Goal: Transaction & Acquisition: Purchase product/service

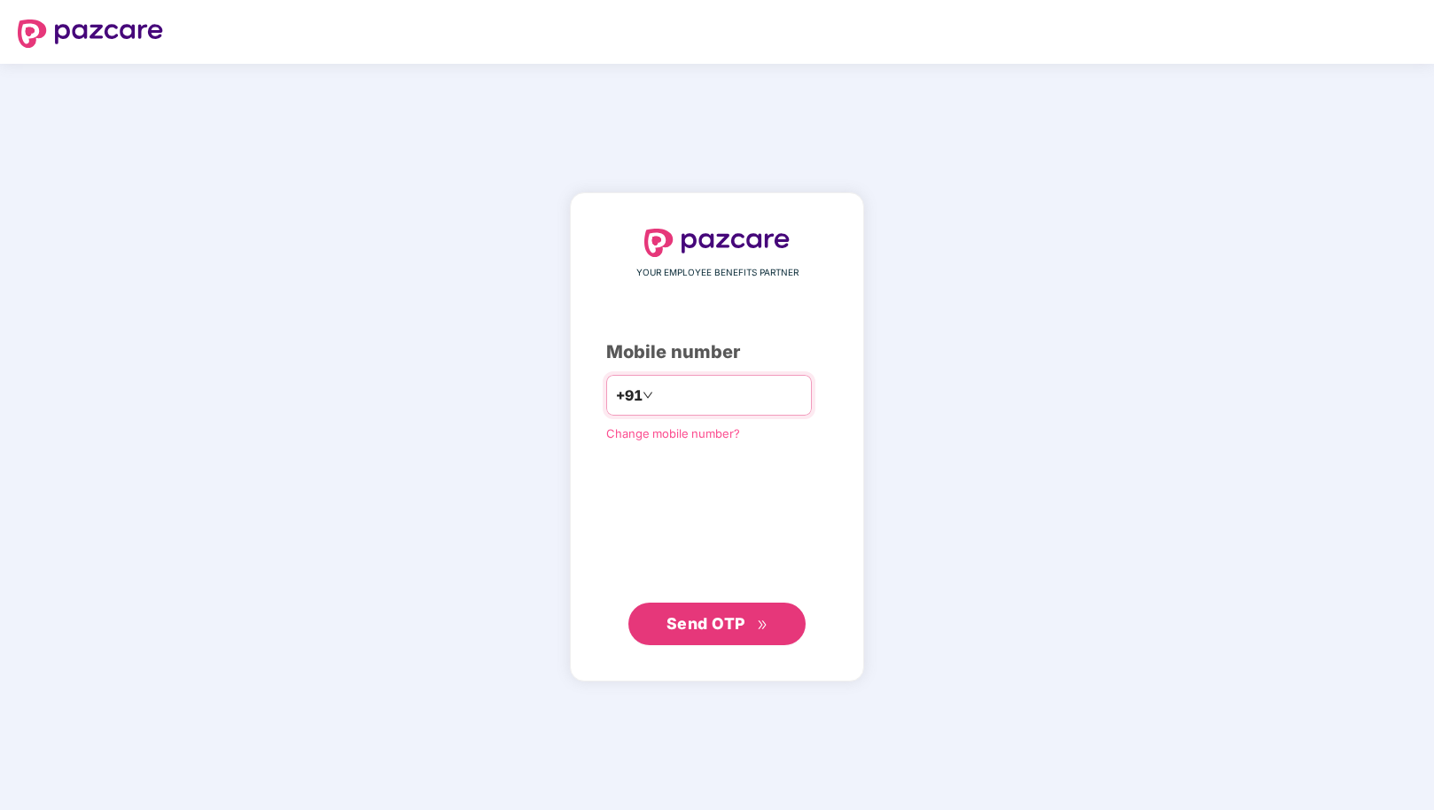
click at [702, 398] on input "number" at bounding box center [729, 395] width 145 height 28
type input "**********"
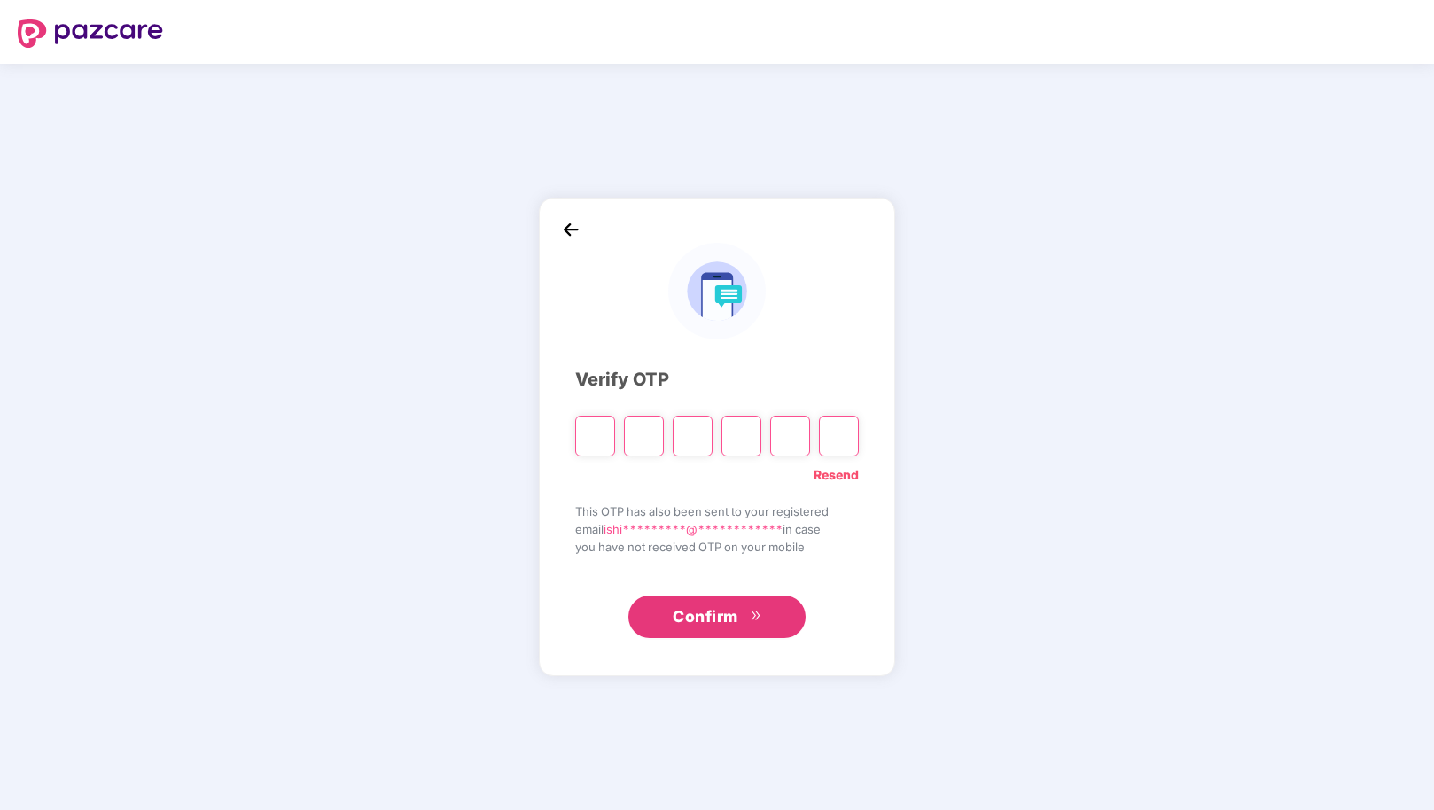
type input "*"
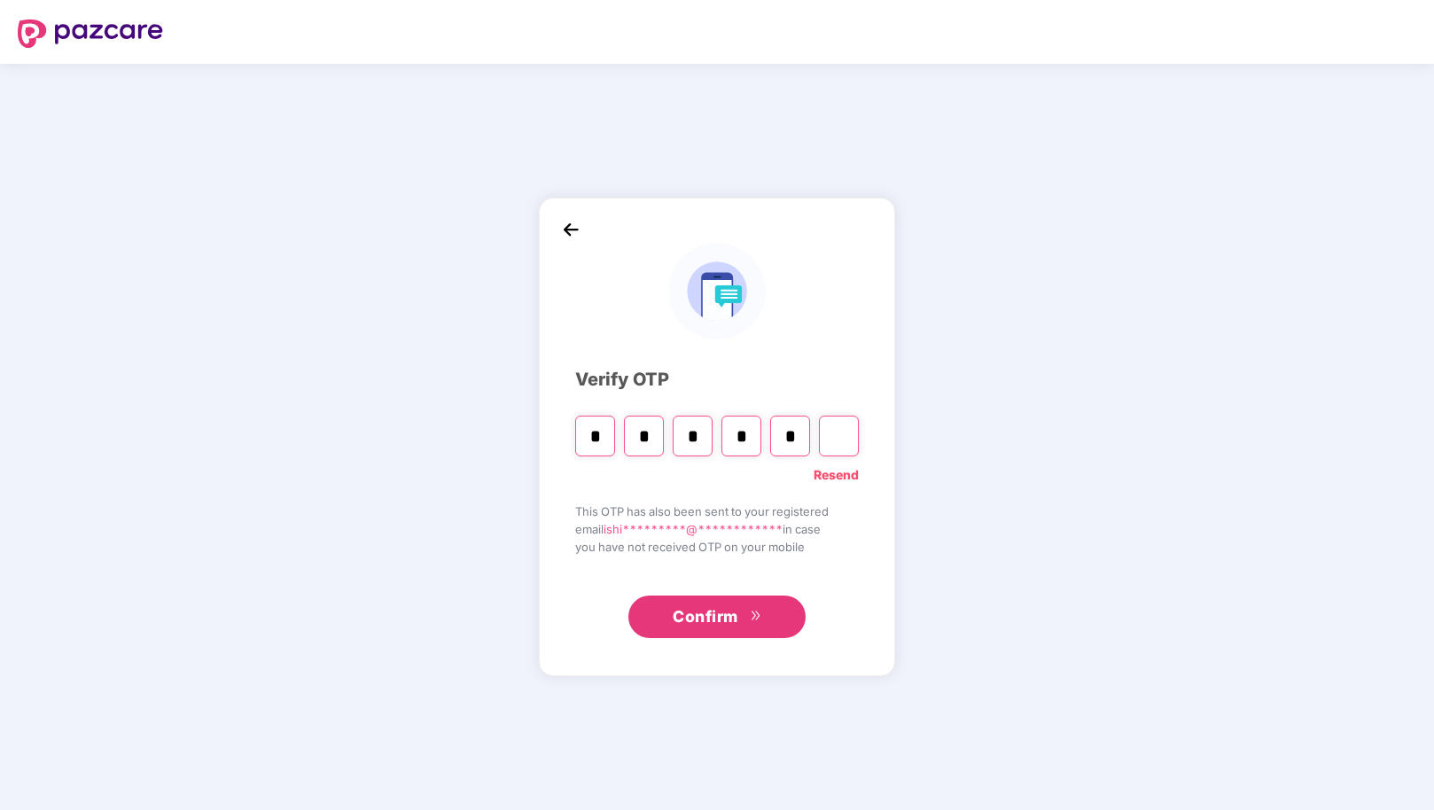
type input "*"
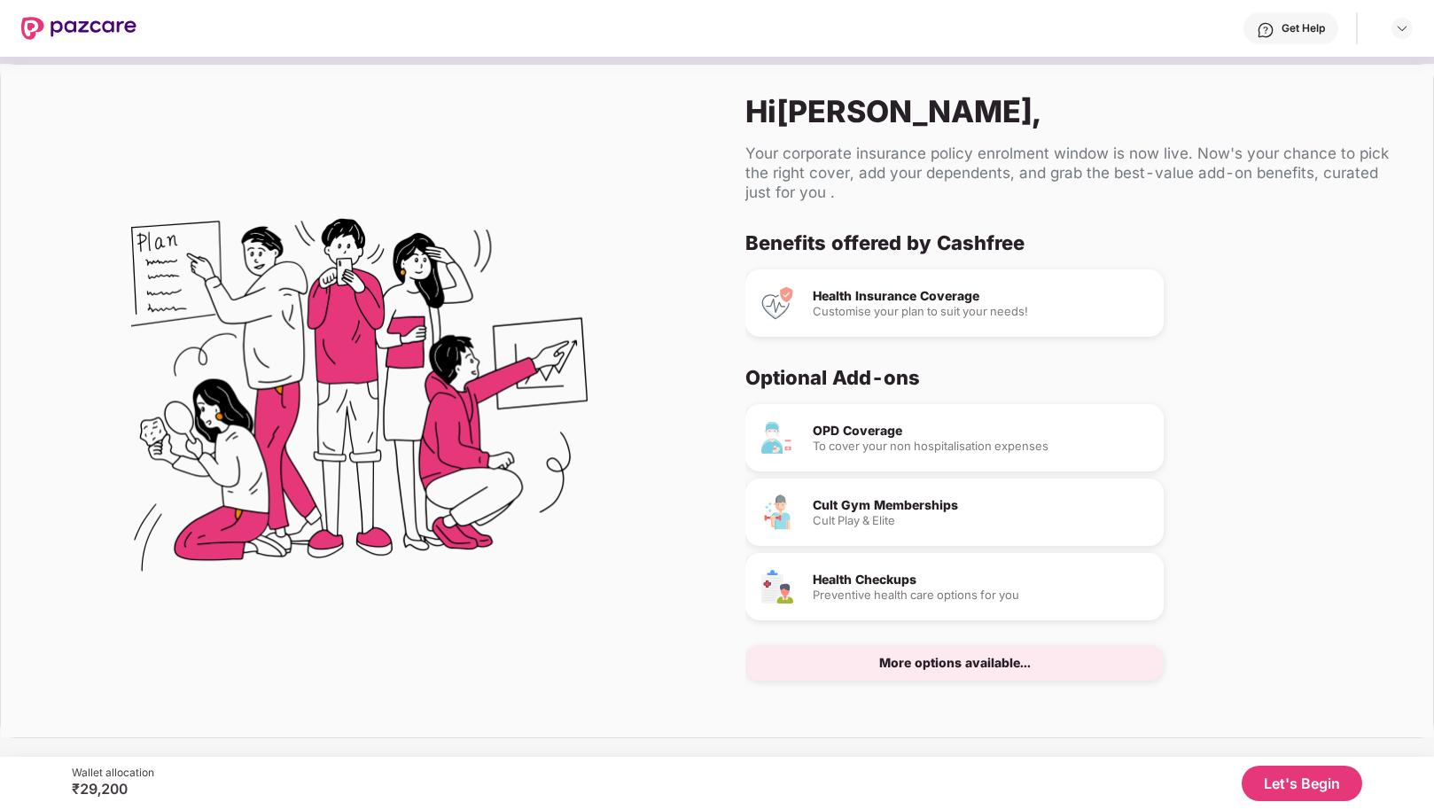
click at [1003, 668] on div "More options available..." at bounding box center [955, 663] width 152 height 12
click at [925, 653] on div "More options available..." at bounding box center [955, 662] width 418 height 35
click at [930, 599] on div "Preventive health care options for you" at bounding box center [981, 596] width 337 height 12
click at [1271, 781] on button "Let's Begin" at bounding box center [1302, 783] width 121 height 35
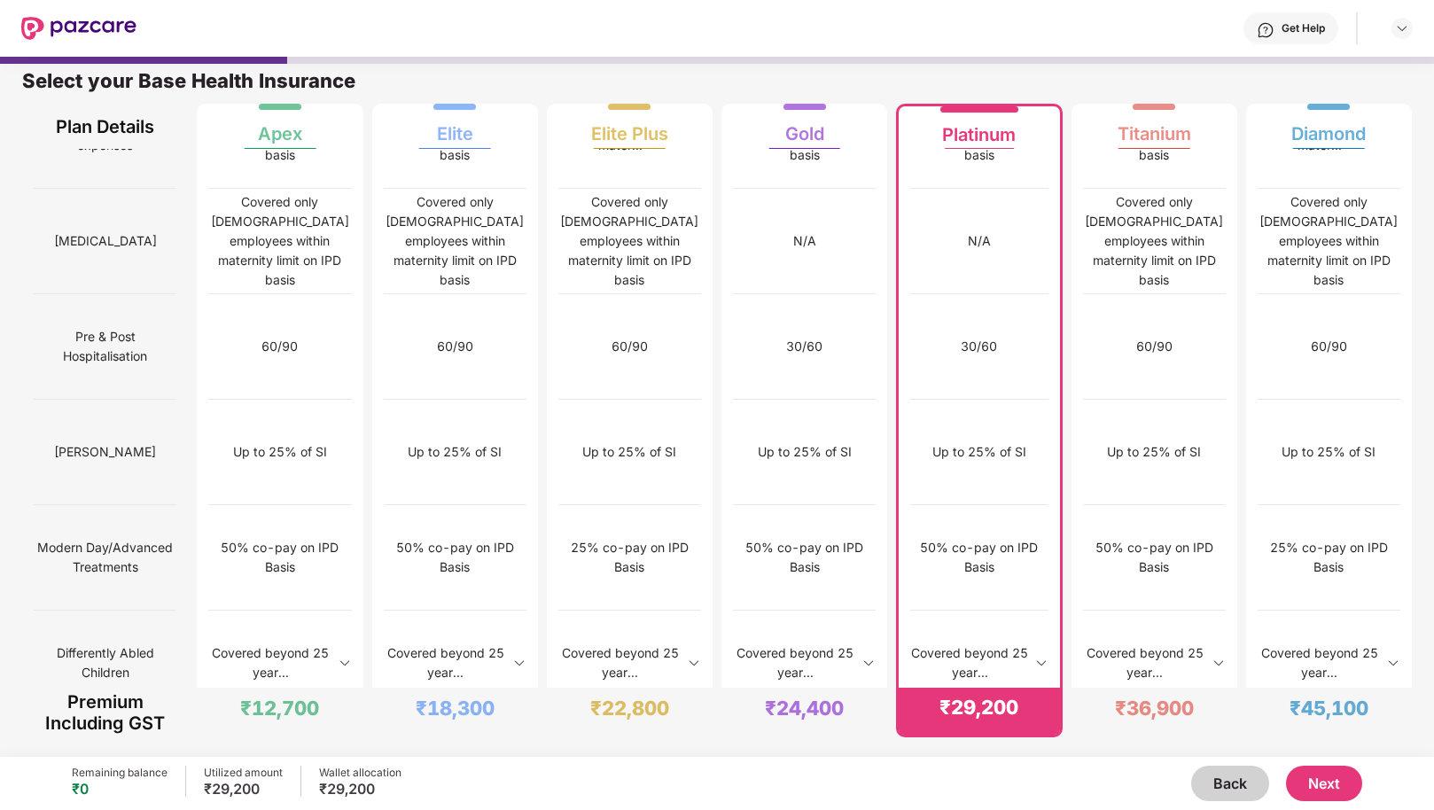
scroll to position [1550, 0]
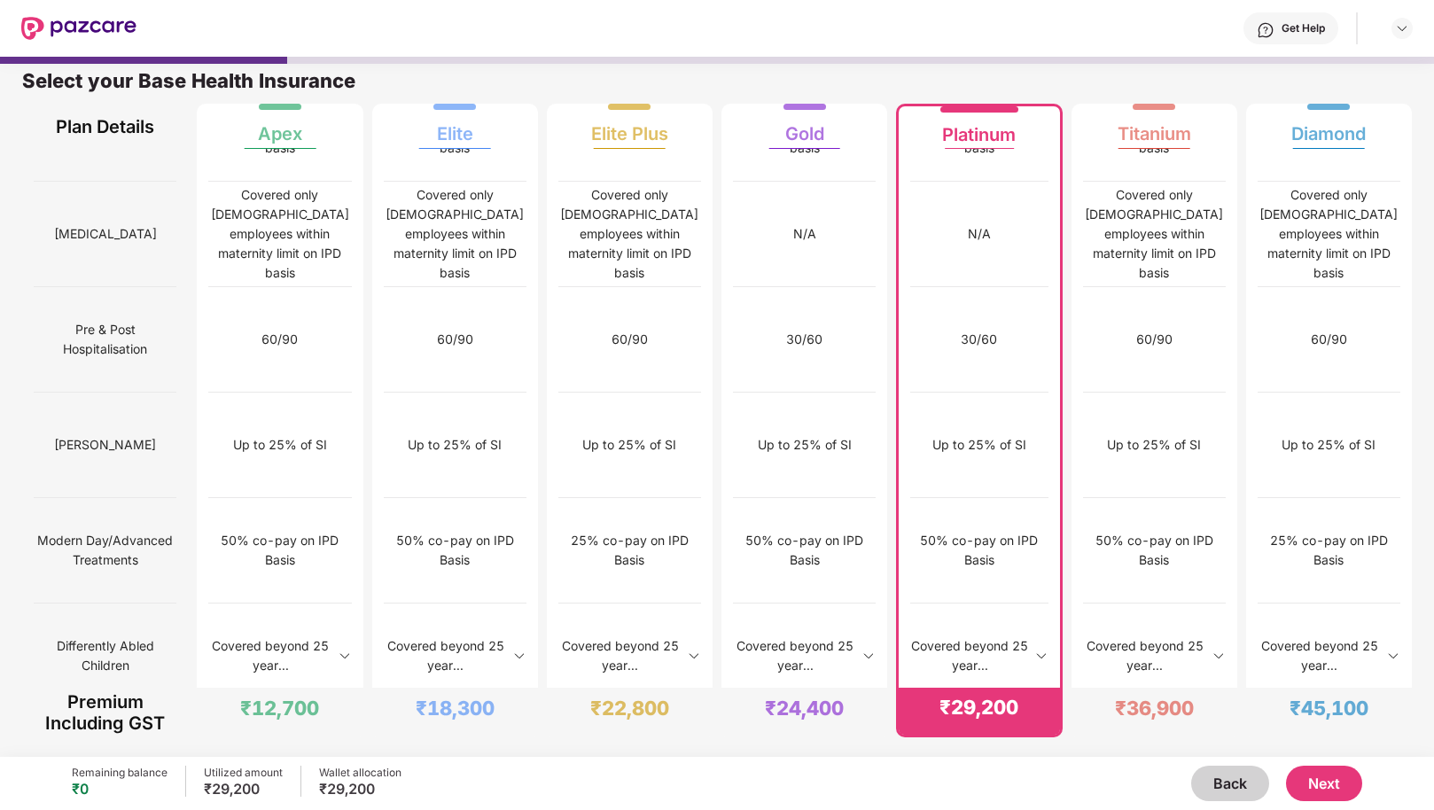
click at [1035, 649] on img at bounding box center [1042, 656] width 14 height 14
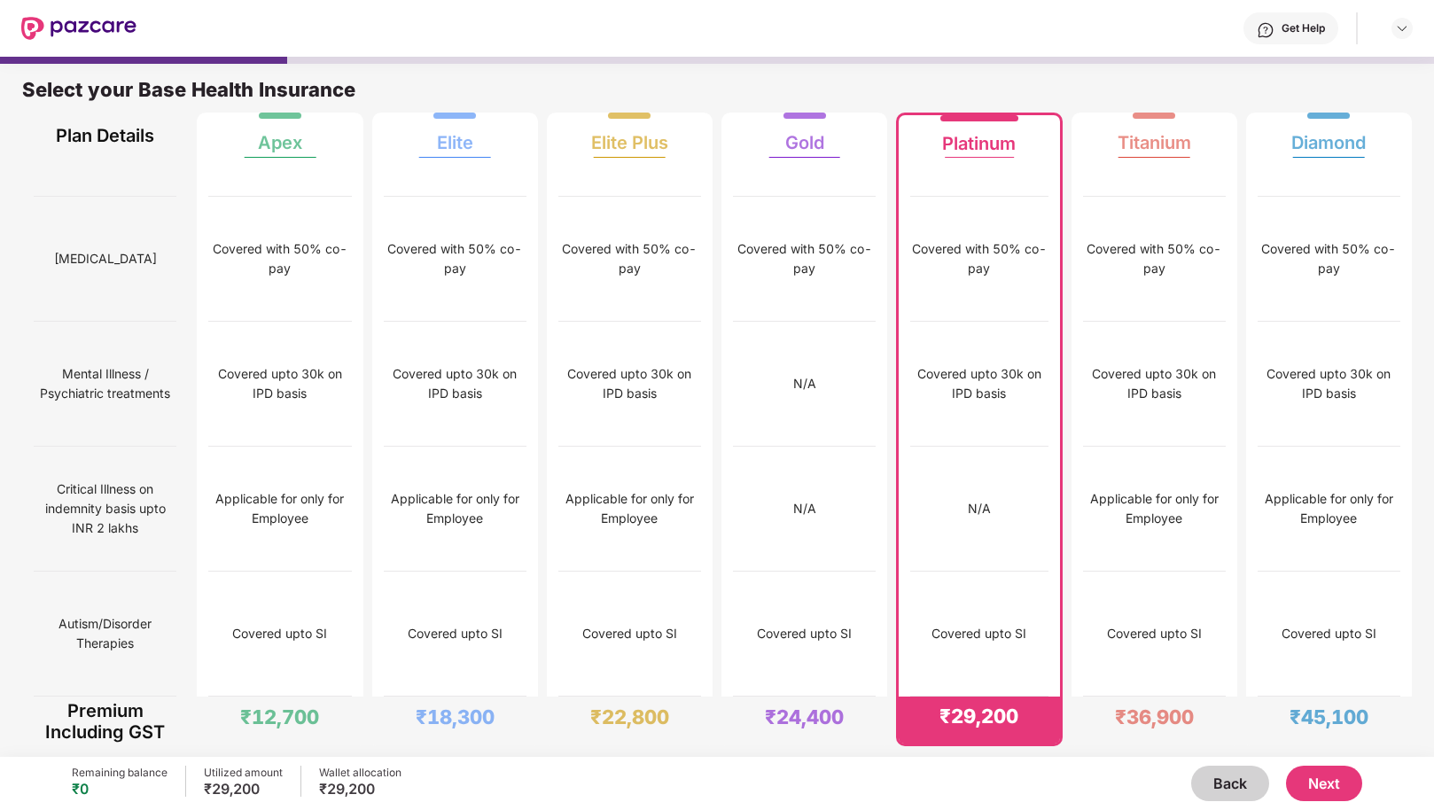
scroll to position [3073, 0]
click at [1316, 779] on button "Next" at bounding box center [1324, 783] width 76 height 35
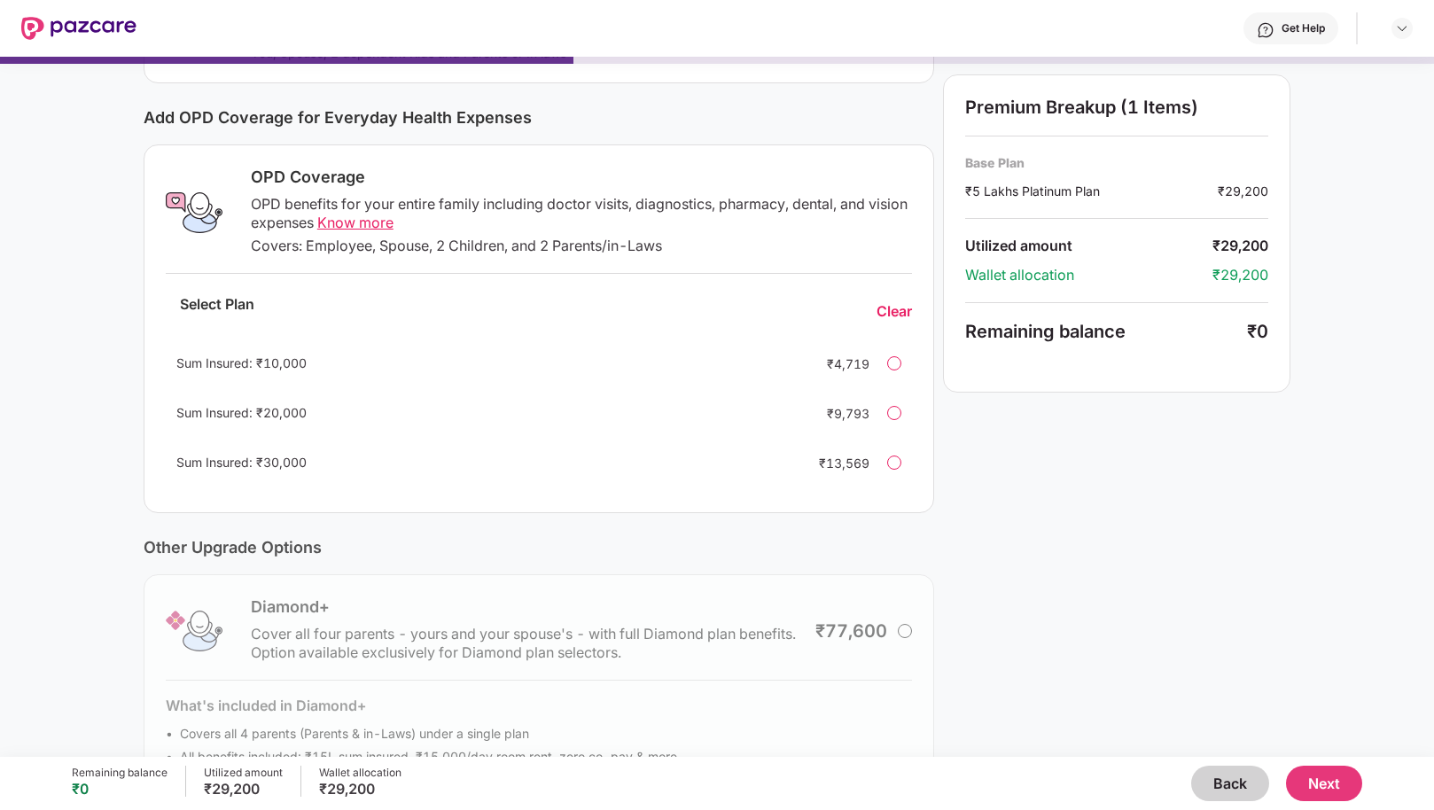
scroll to position [199, 0]
click at [894, 368] on div at bounding box center [894, 362] width 14 height 14
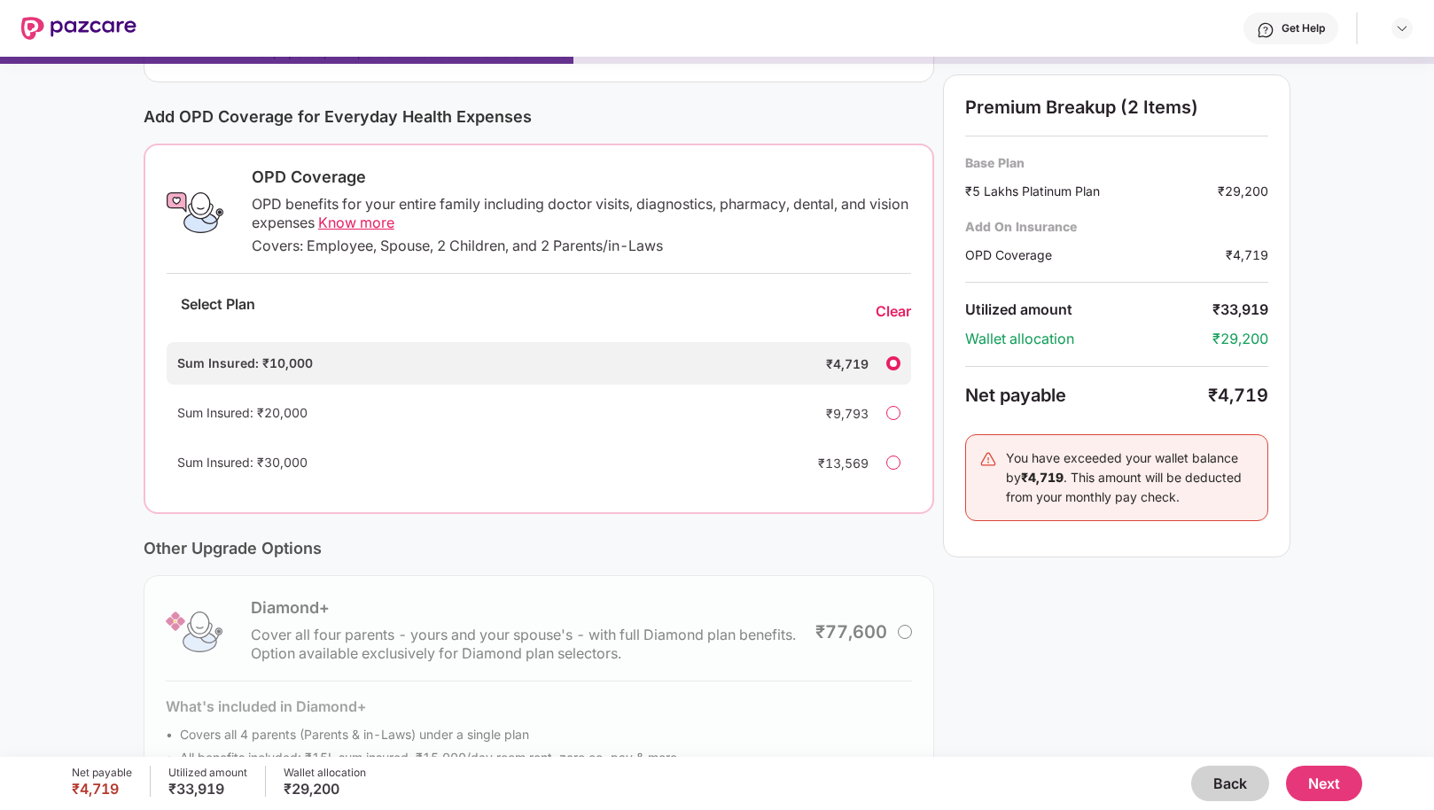
click at [894, 412] on div at bounding box center [893, 413] width 14 height 14
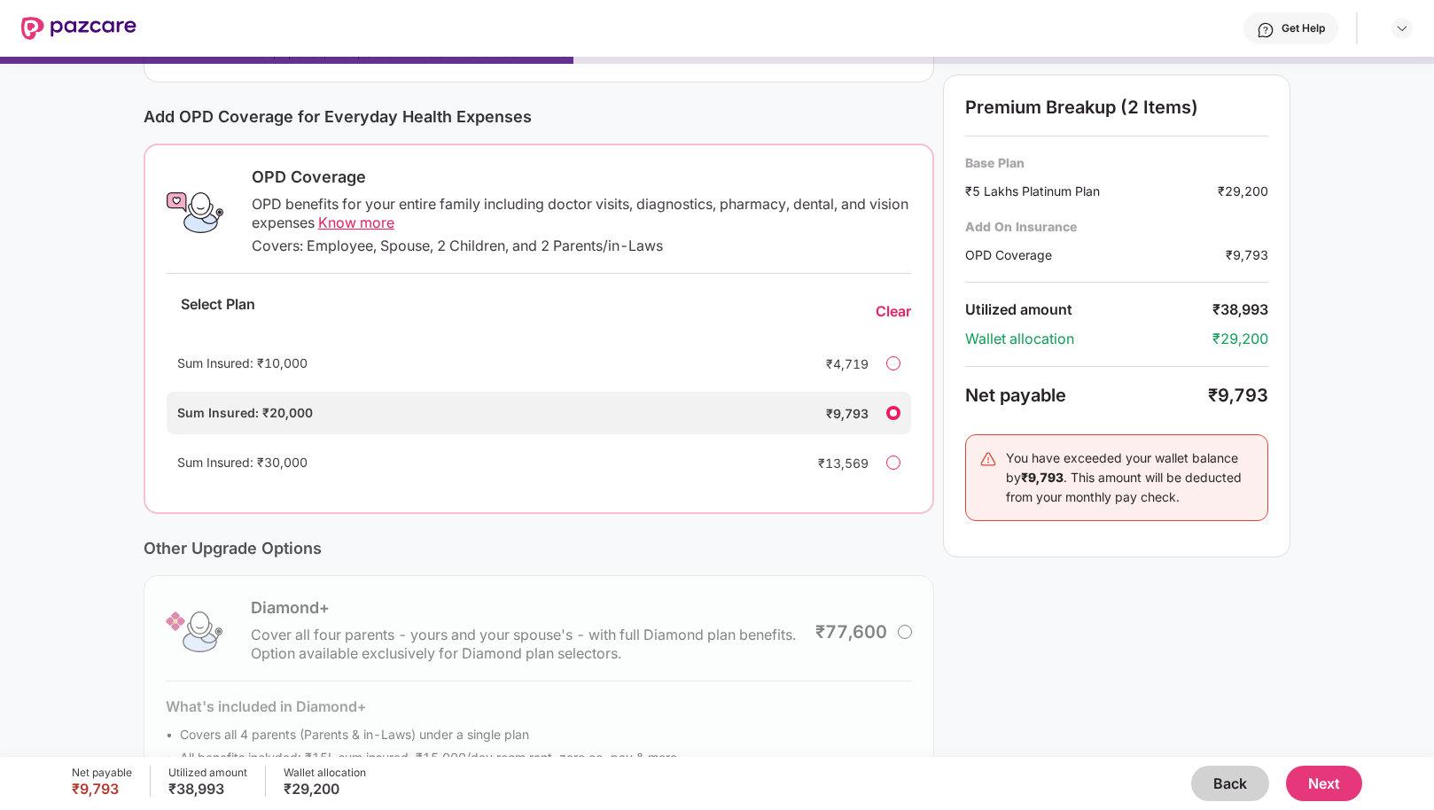
click at [889, 369] on div at bounding box center [893, 363] width 14 height 14
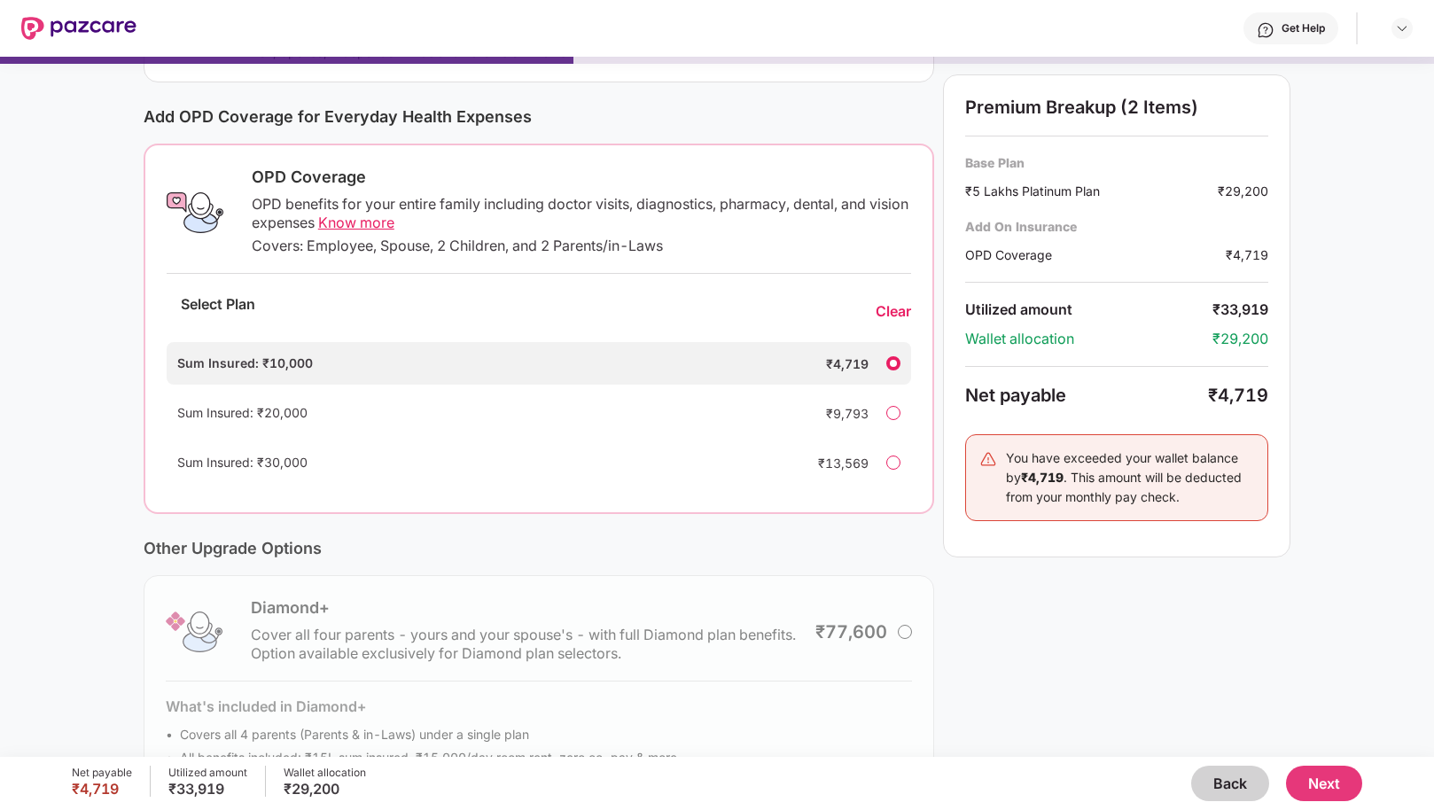
click at [897, 314] on div "Clear" at bounding box center [893, 311] width 35 height 19
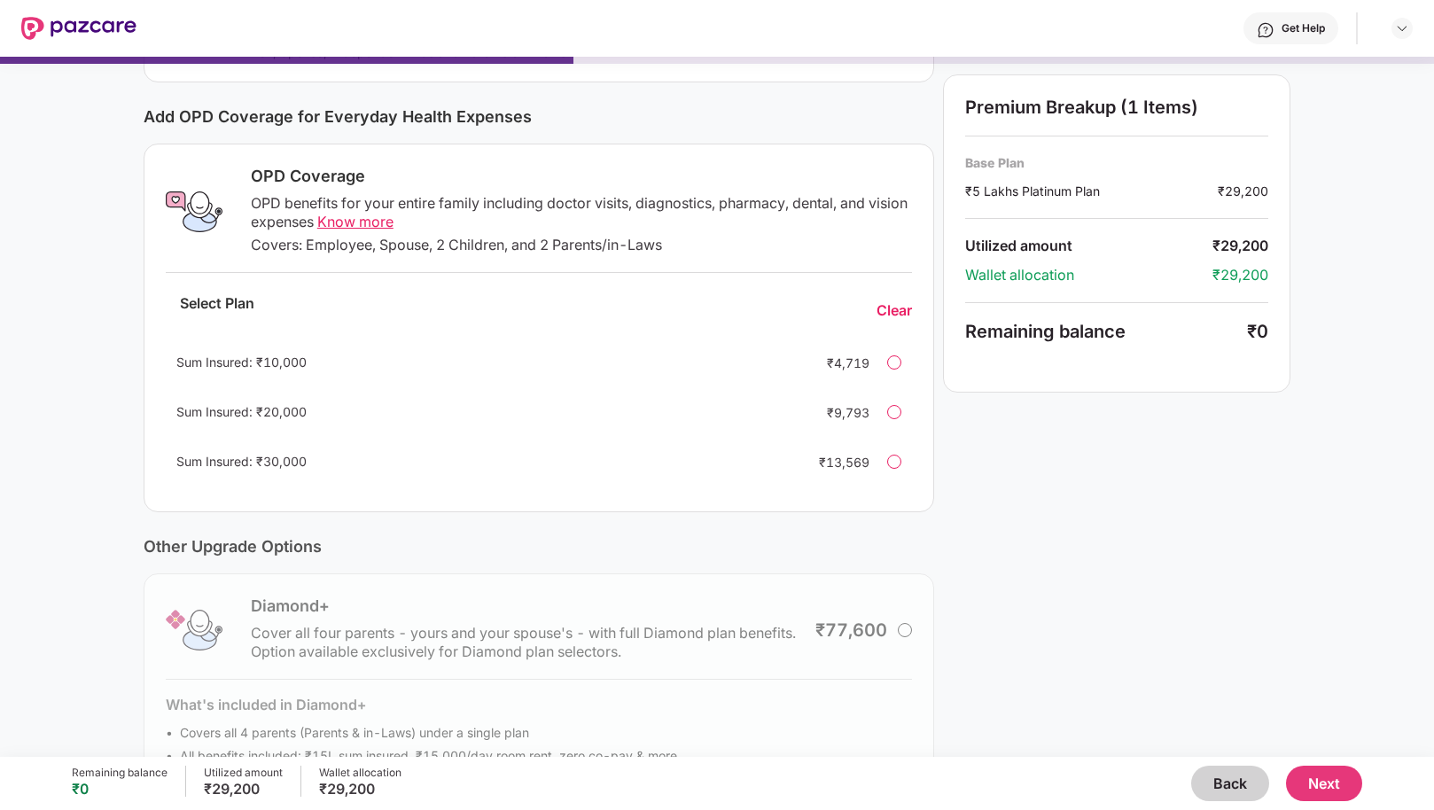
click at [888, 363] on div at bounding box center [894, 362] width 14 height 14
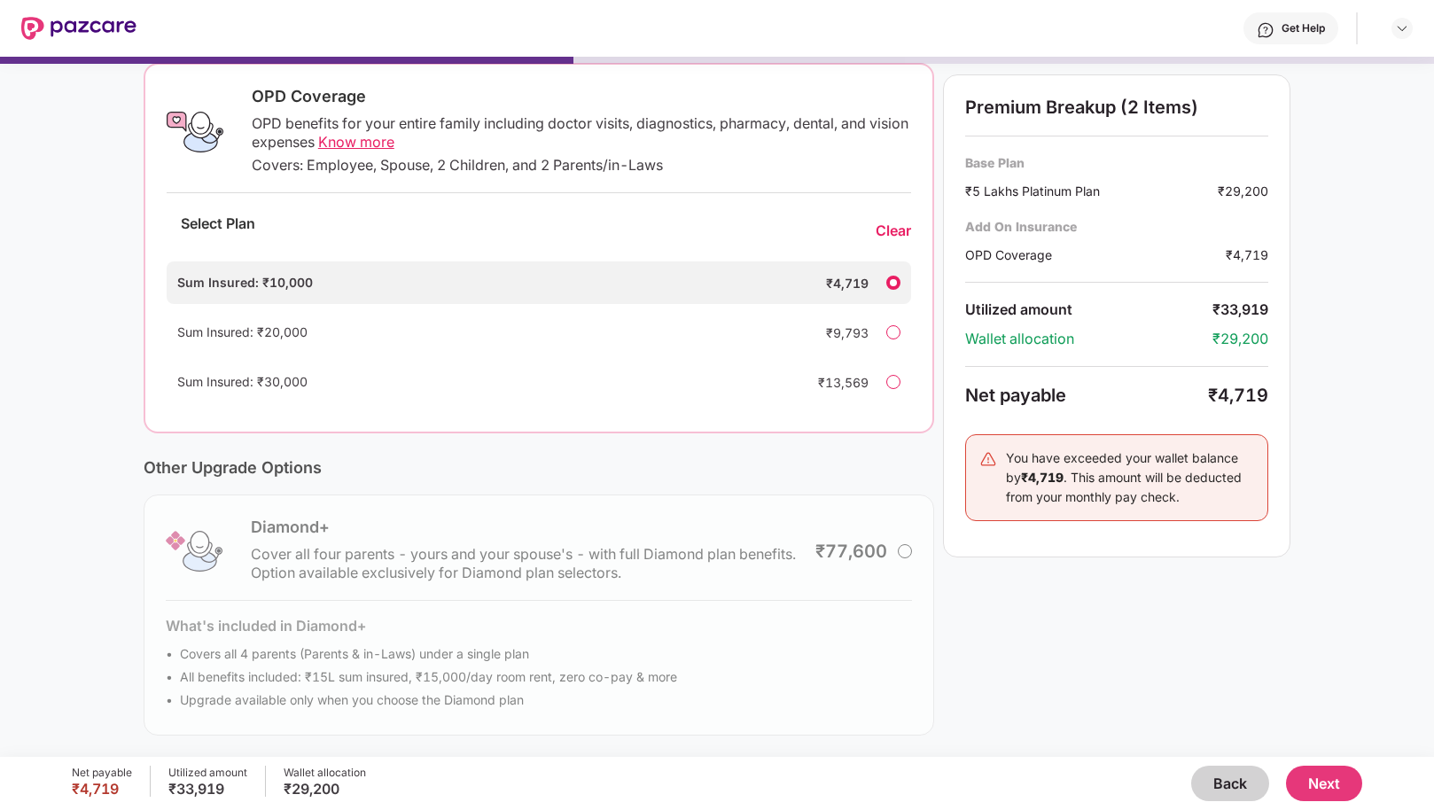
scroll to position [279, 0]
click at [894, 553] on div "Diamond+ Cover all four parents - yours and your spouse's - with full Diamond p…" at bounding box center [539, 615] width 791 height 241
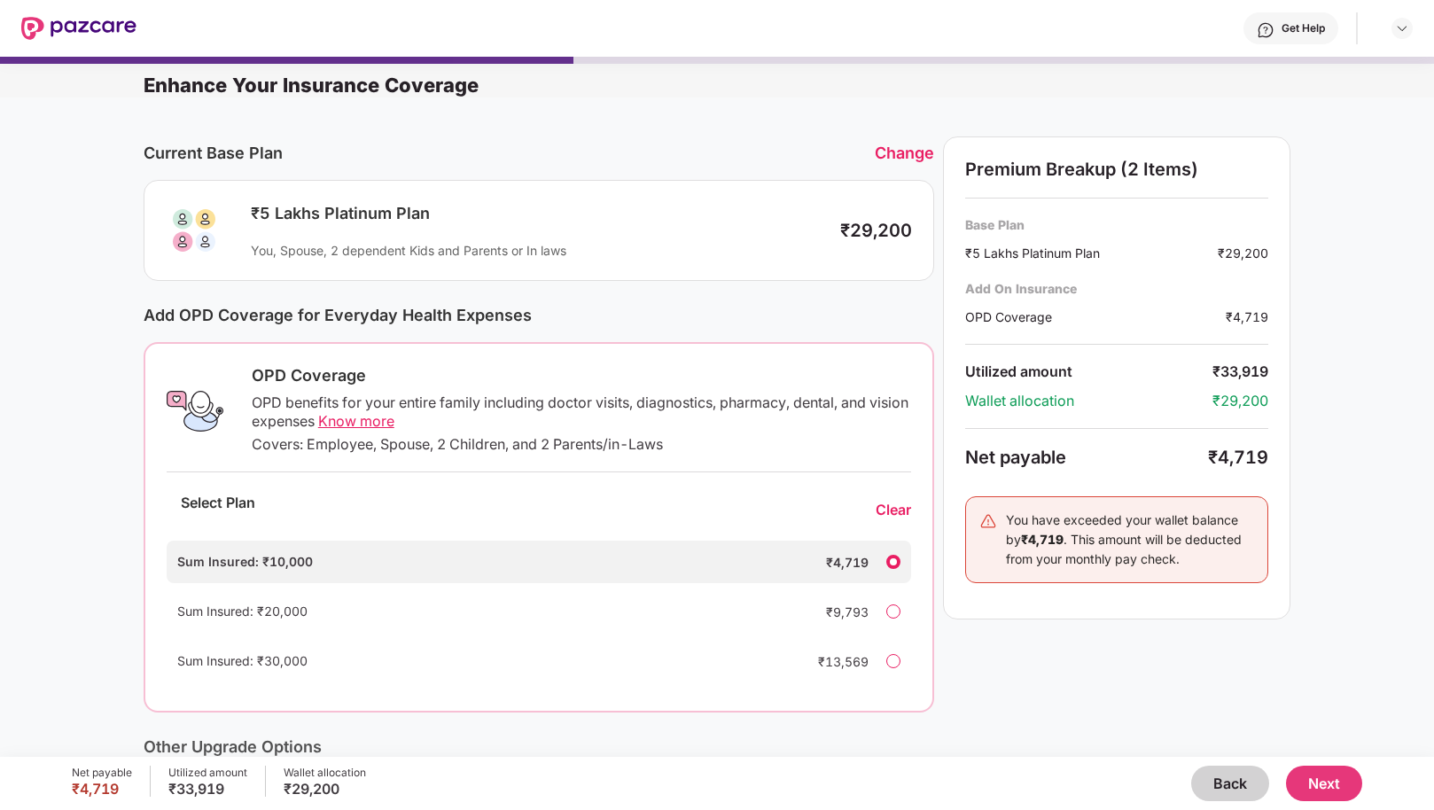
scroll to position [-9, 0]
click at [1310, 785] on button "Next" at bounding box center [1324, 783] width 76 height 35
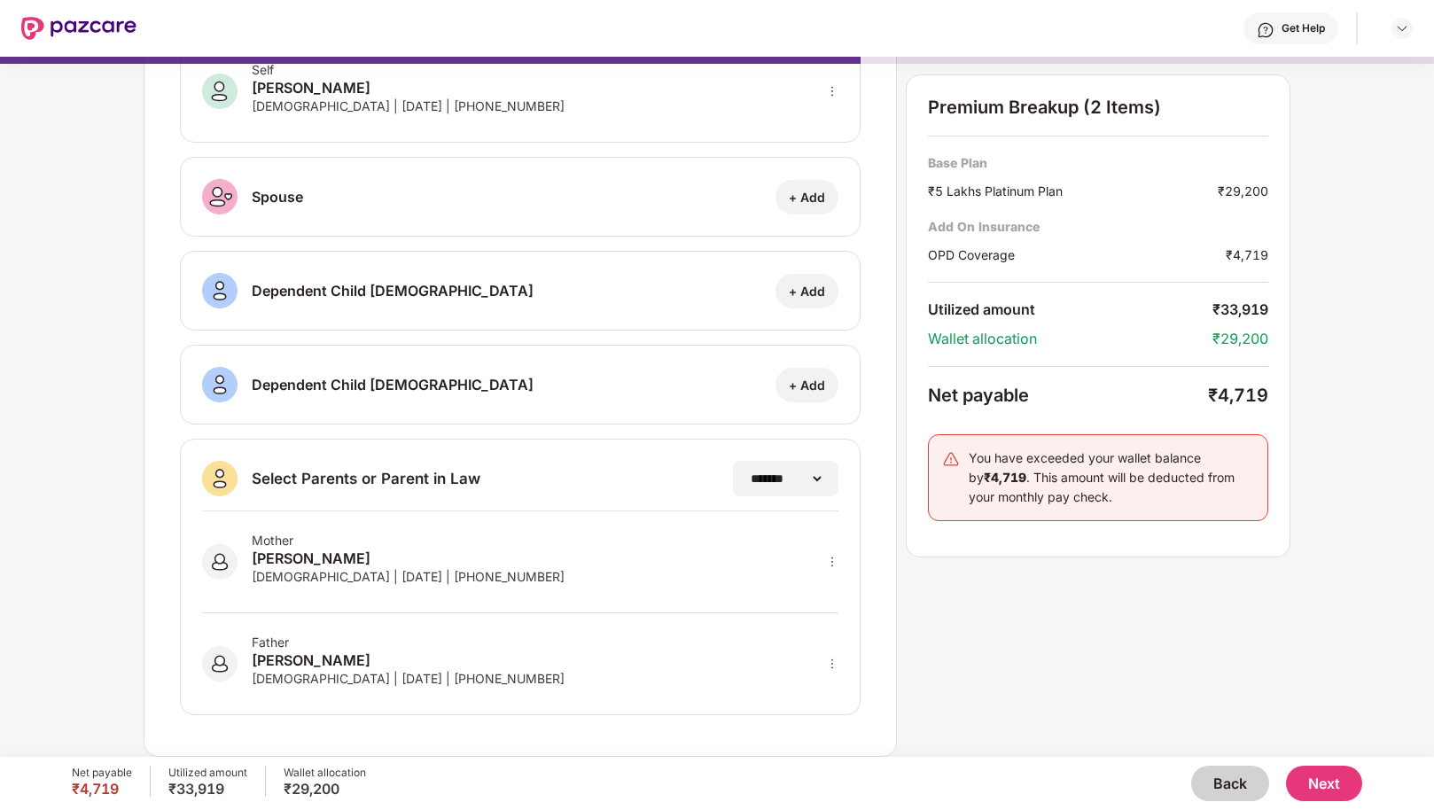
scroll to position [111, 0]
click at [827, 558] on icon "more" at bounding box center [832, 563] width 12 height 12
click at [907, 593] on div "**********" at bounding box center [717, 360] width 1147 height 796
click at [1320, 778] on button "Next" at bounding box center [1324, 783] width 76 height 35
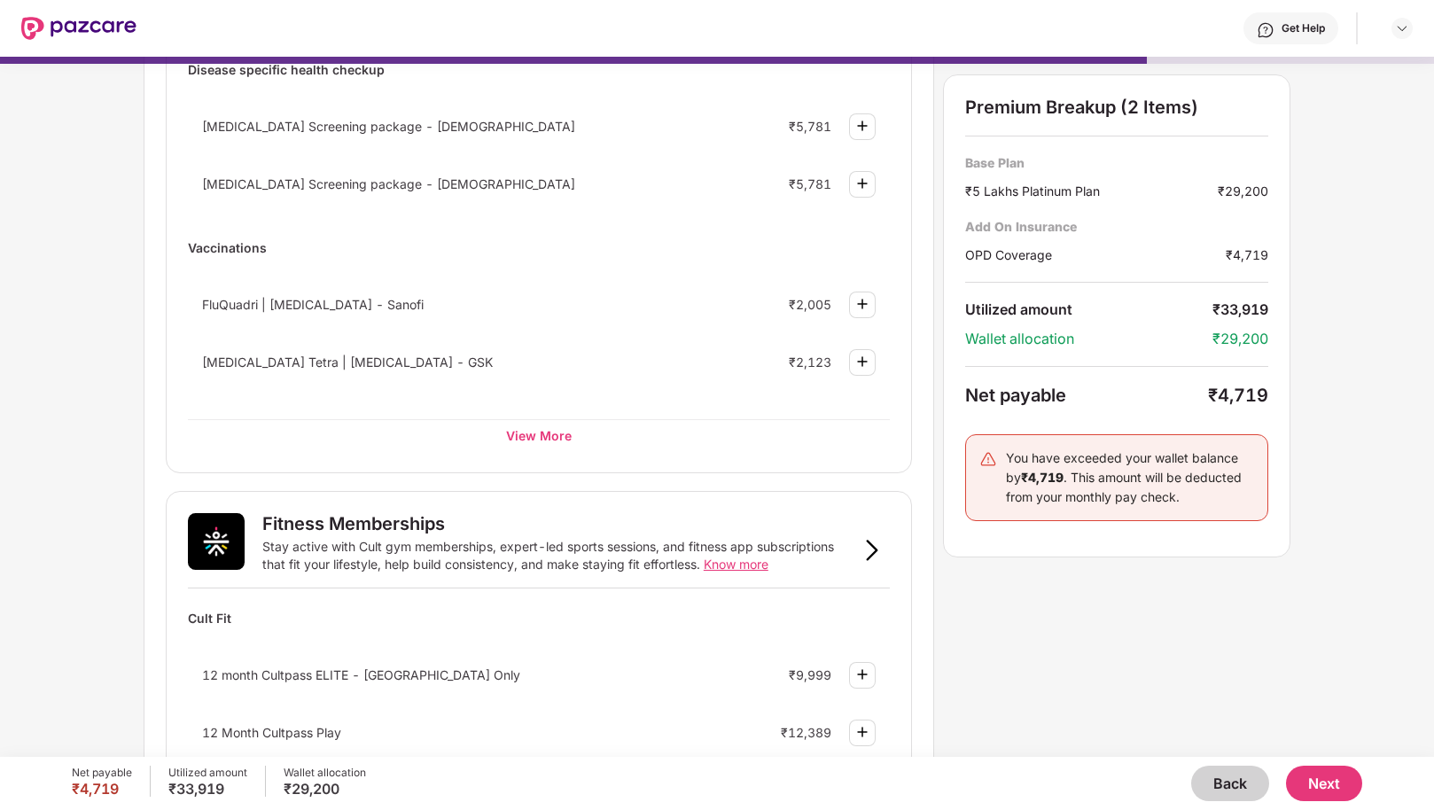
scroll to position [229, 0]
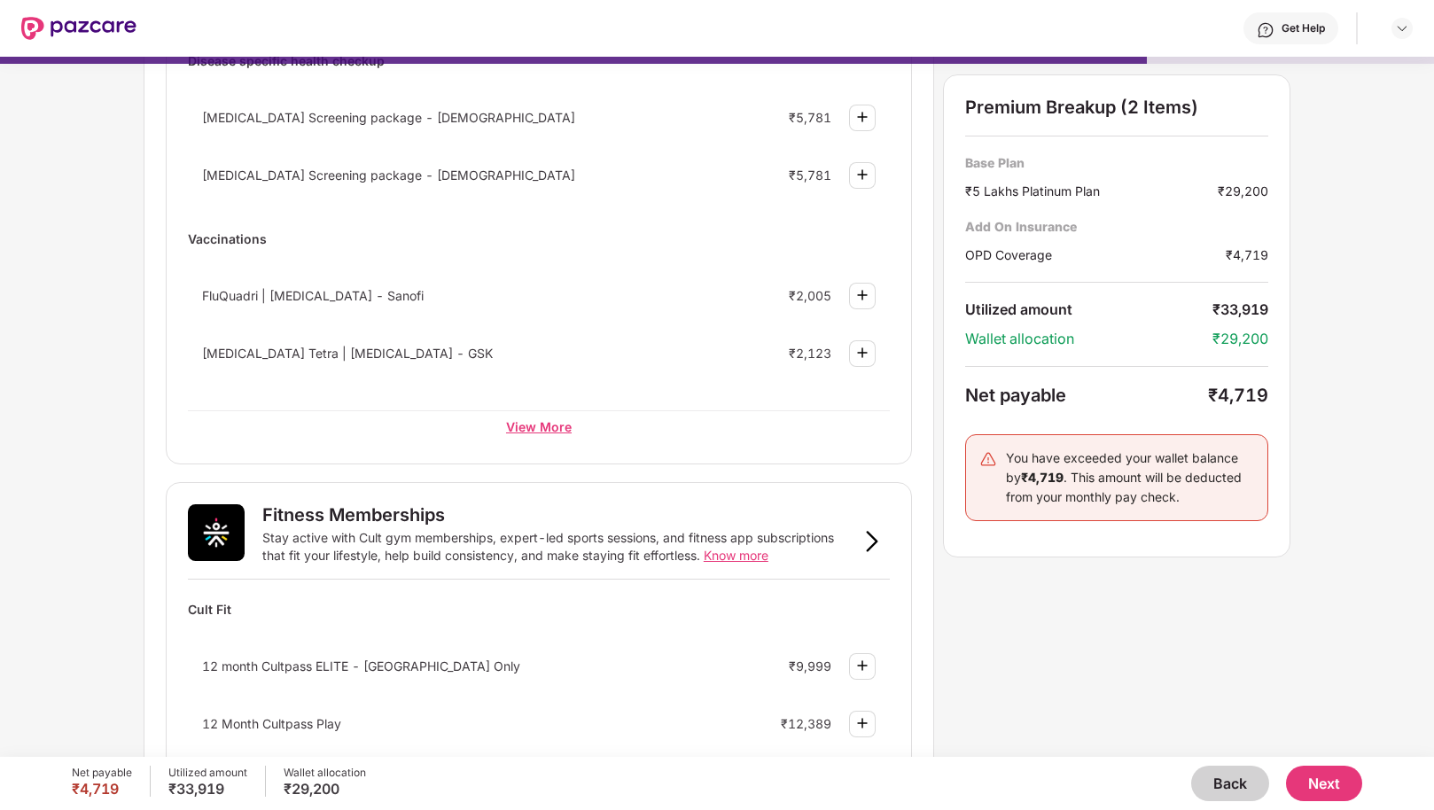
click at [544, 424] on div "View More" at bounding box center [539, 426] width 702 height 32
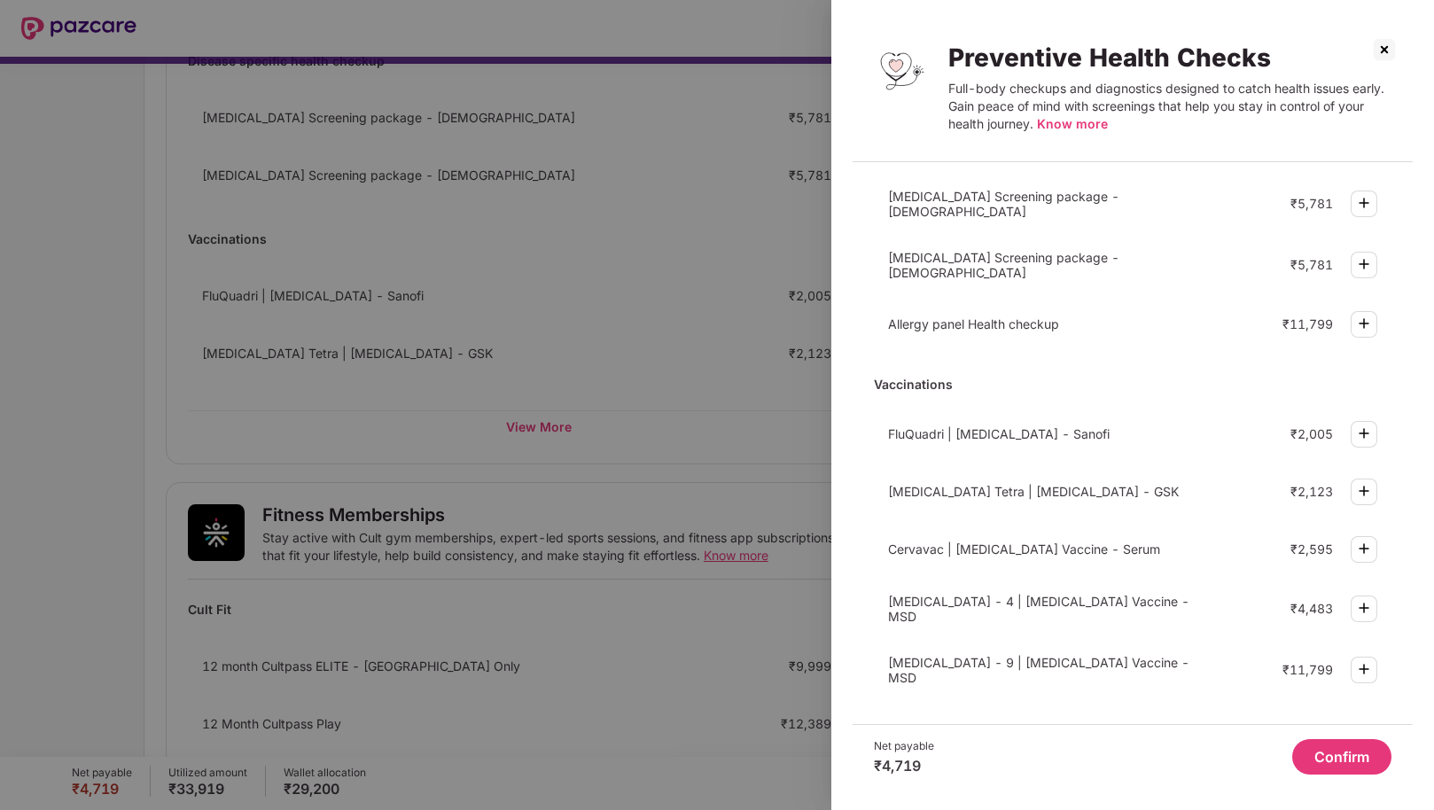
scroll to position [379, 0]
click at [1379, 59] on img at bounding box center [1384, 49] width 28 height 28
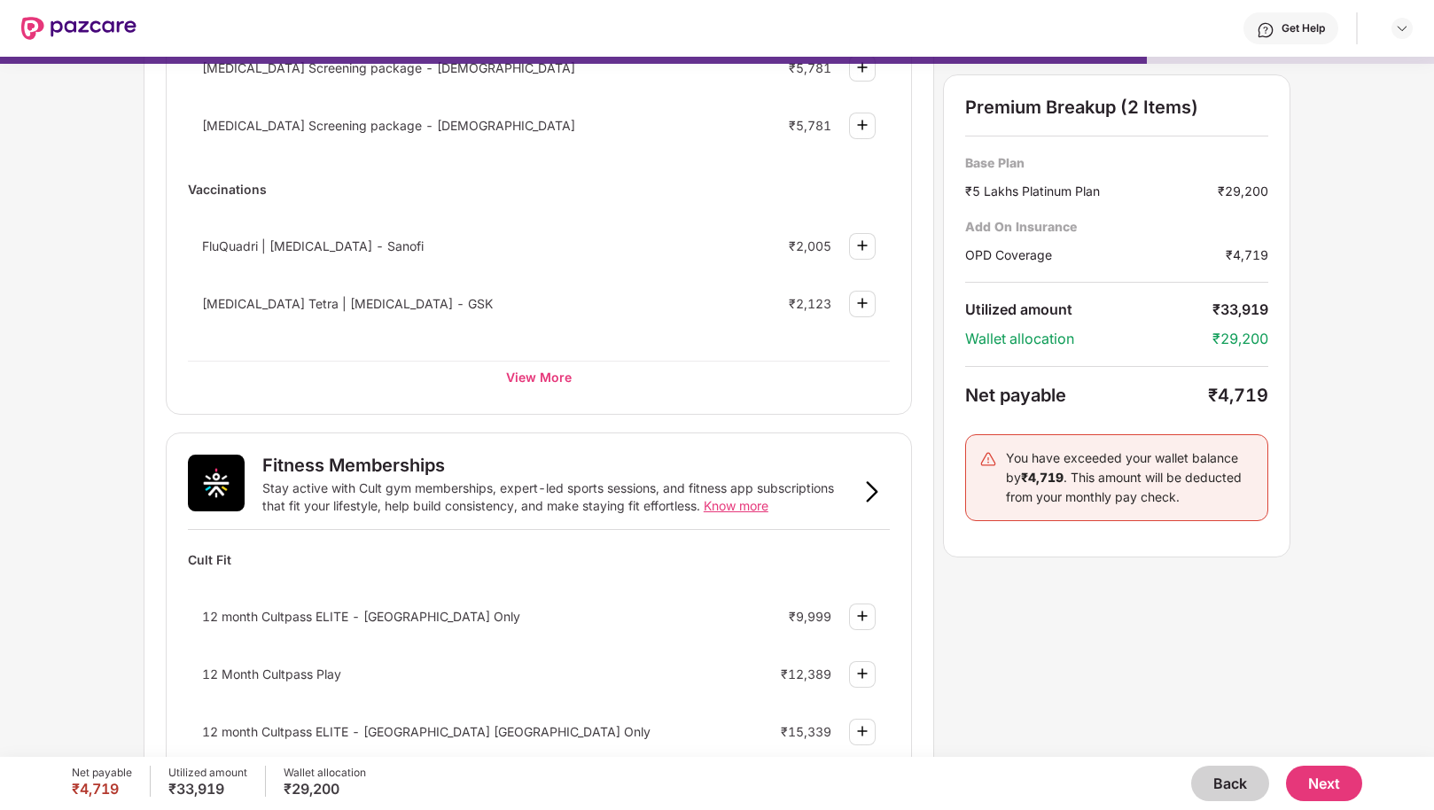
scroll to position [80, 0]
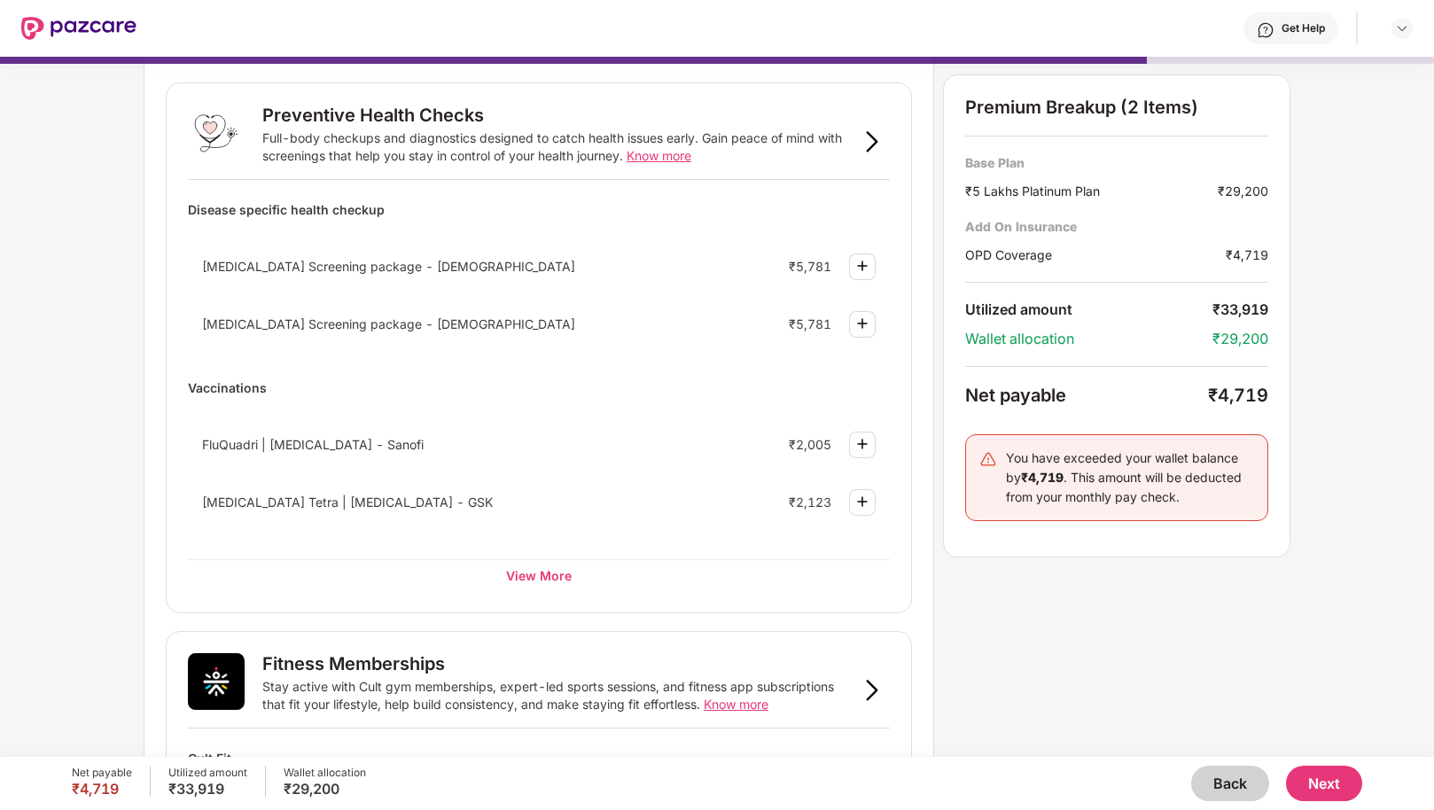
click at [867, 267] on img at bounding box center [862, 265] width 21 height 21
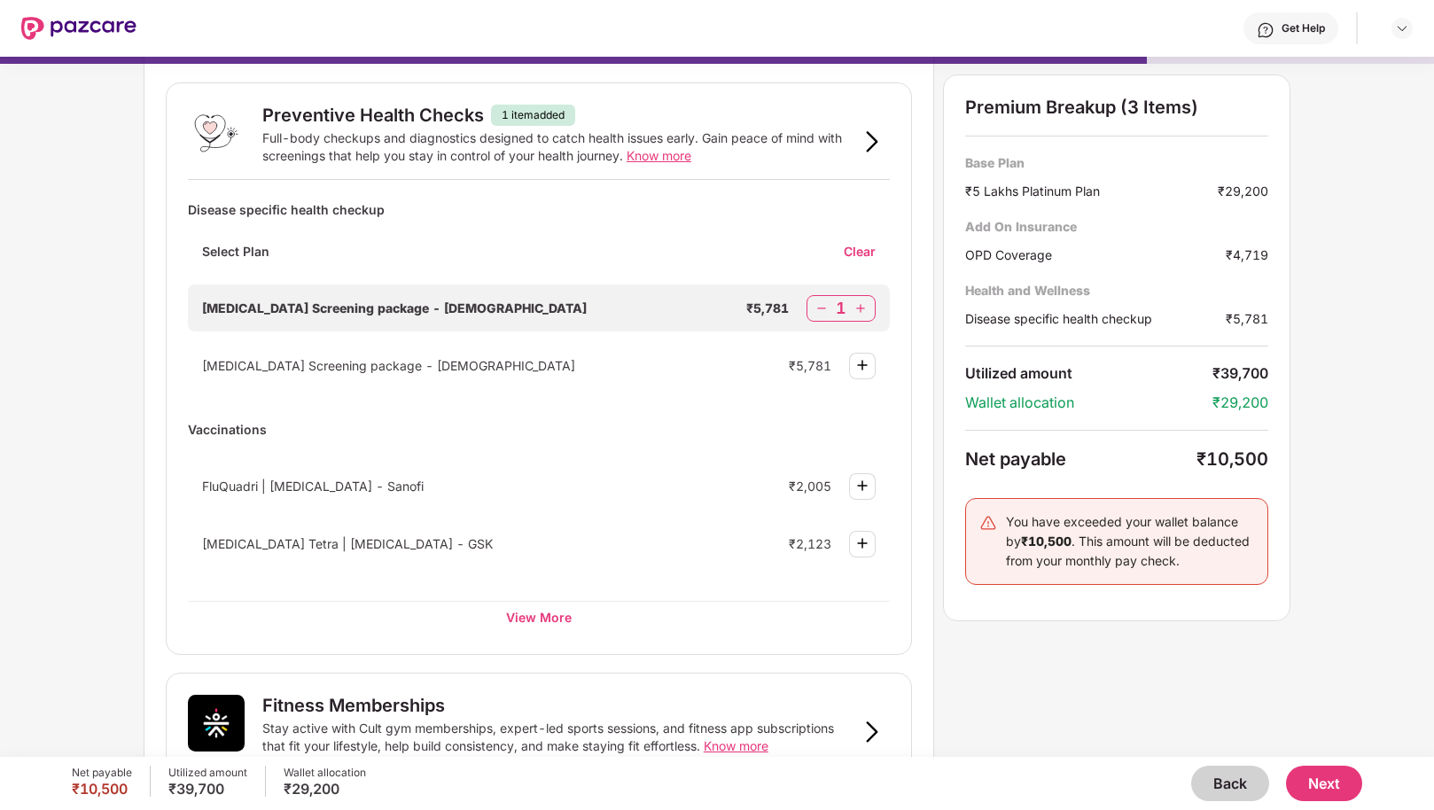
click at [819, 309] on img at bounding box center [822, 309] width 18 height 18
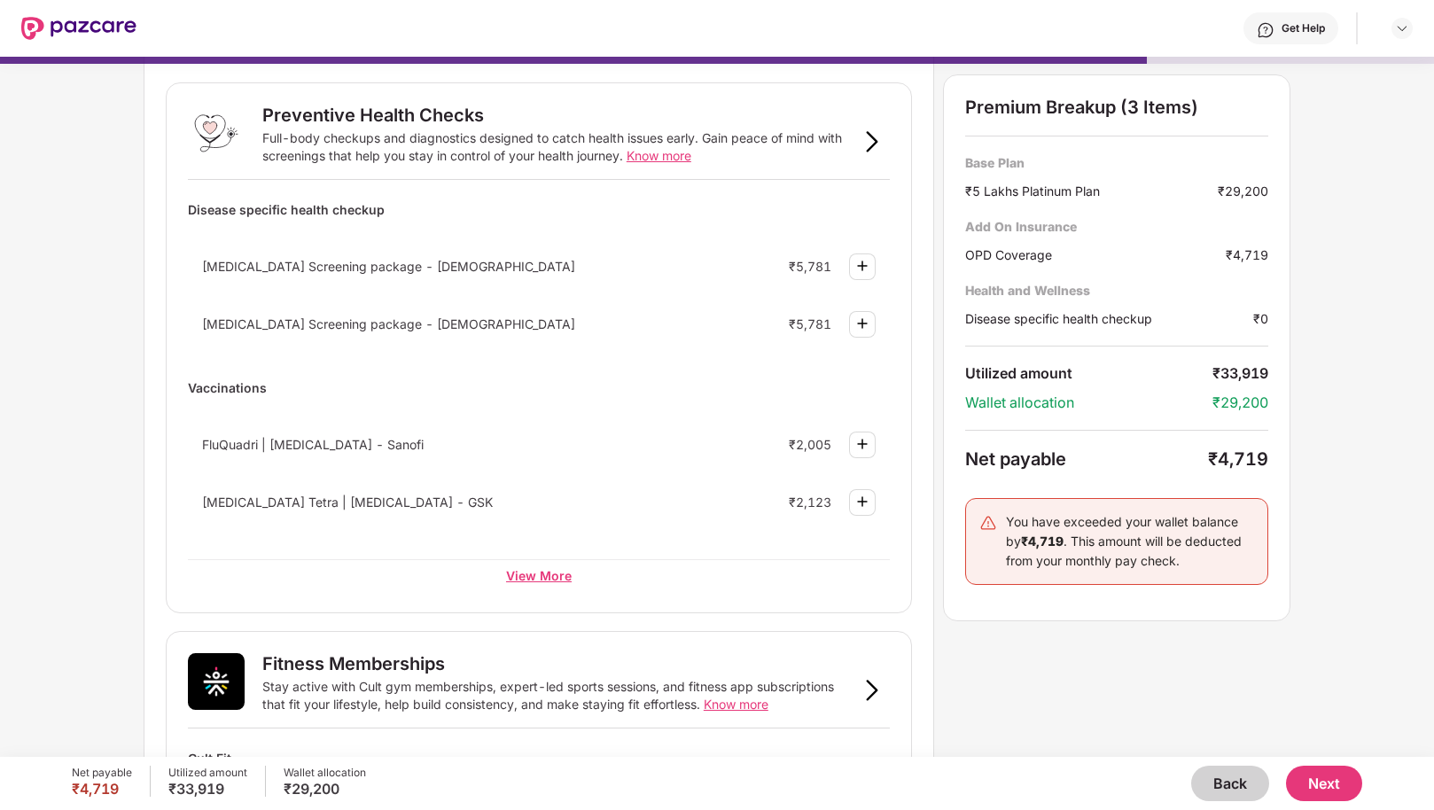
click at [523, 574] on div "View More" at bounding box center [539, 575] width 702 height 32
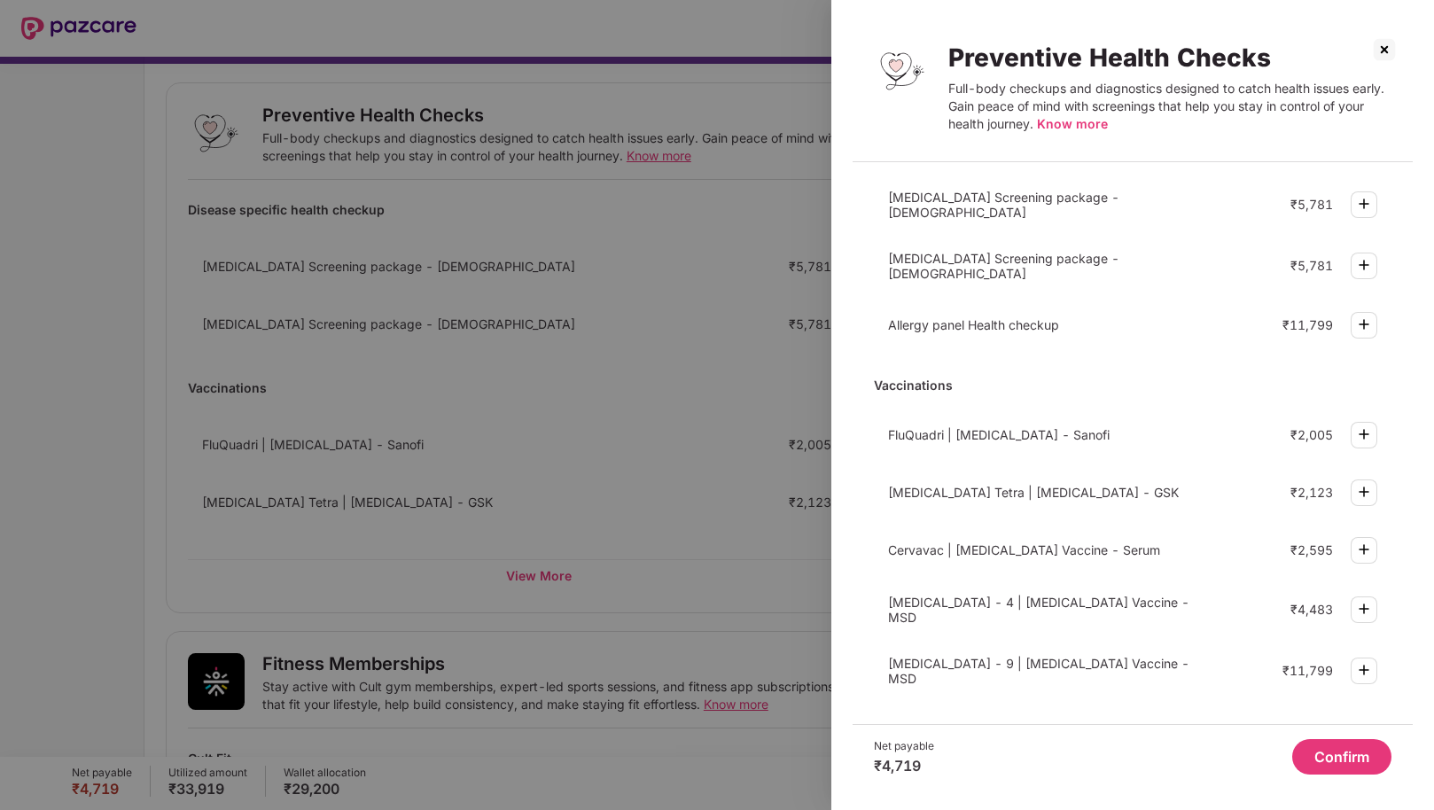
scroll to position [0, 0]
click at [1371, 546] on img at bounding box center [1364, 549] width 21 height 21
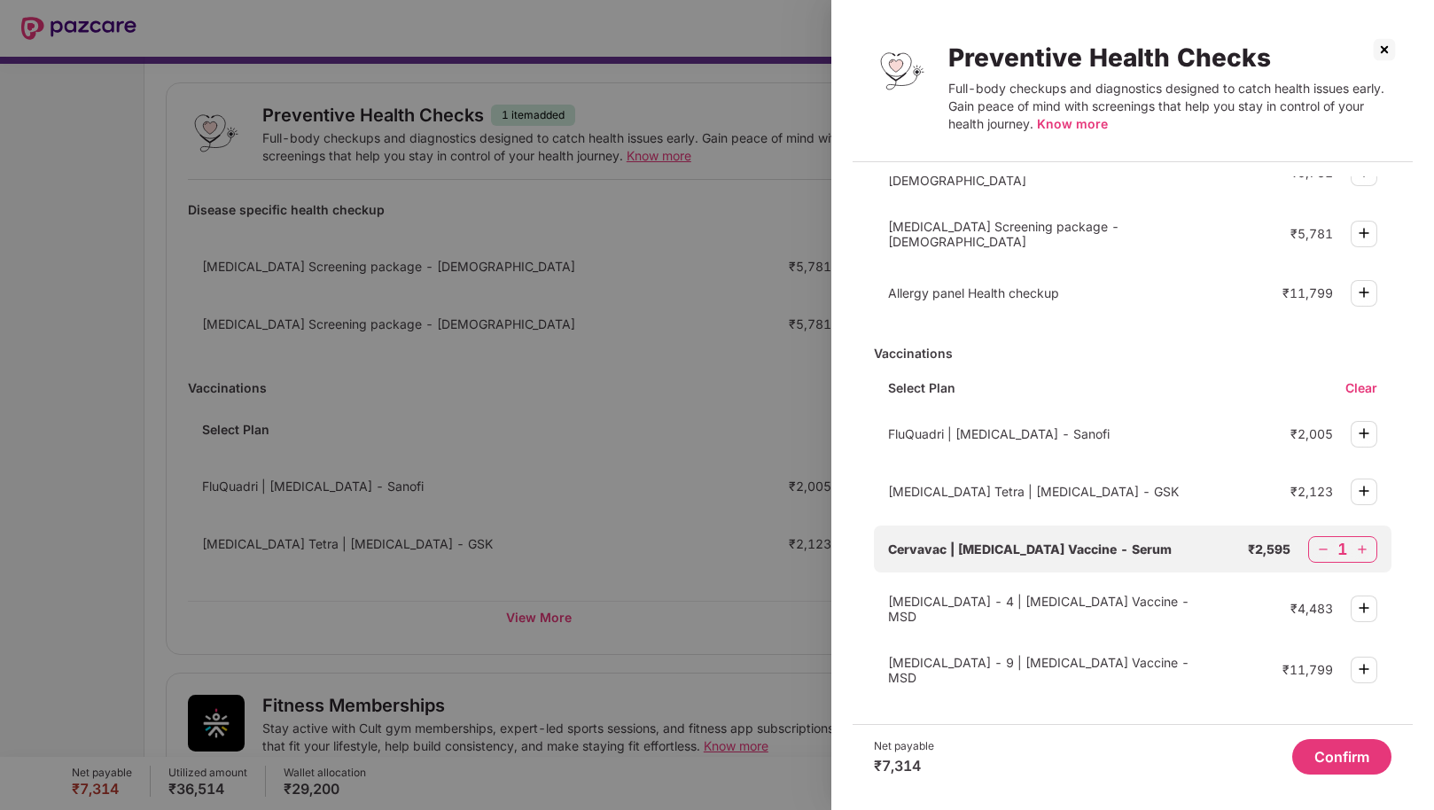
scroll to position [410, 0]
click at [1339, 746] on button "Confirm" at bounding box center [1341, 756] width 99 height 35
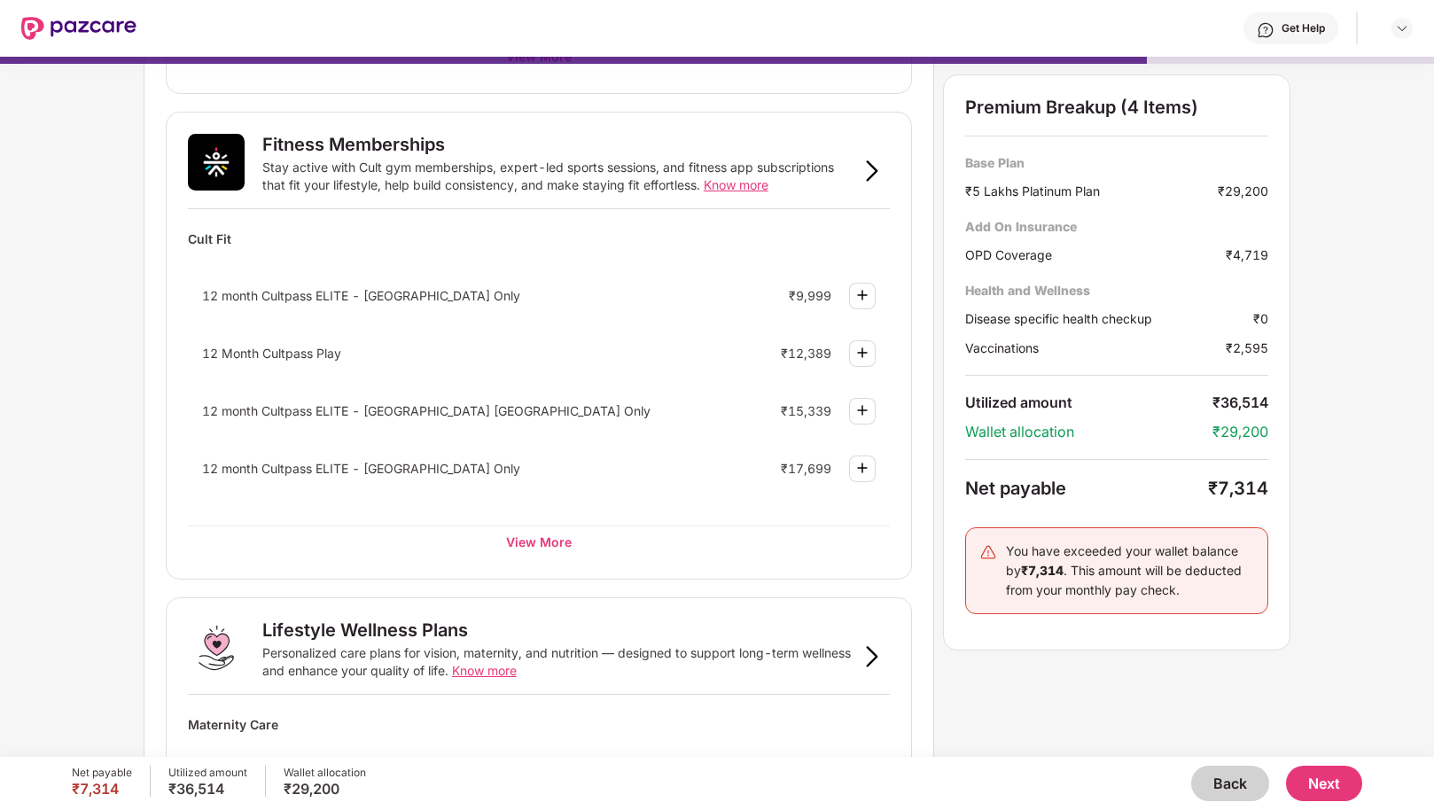
scroll to position [644, 0]
click at [531, 536] on div "View More" at bounding box center [539, 539] width 702 height 32
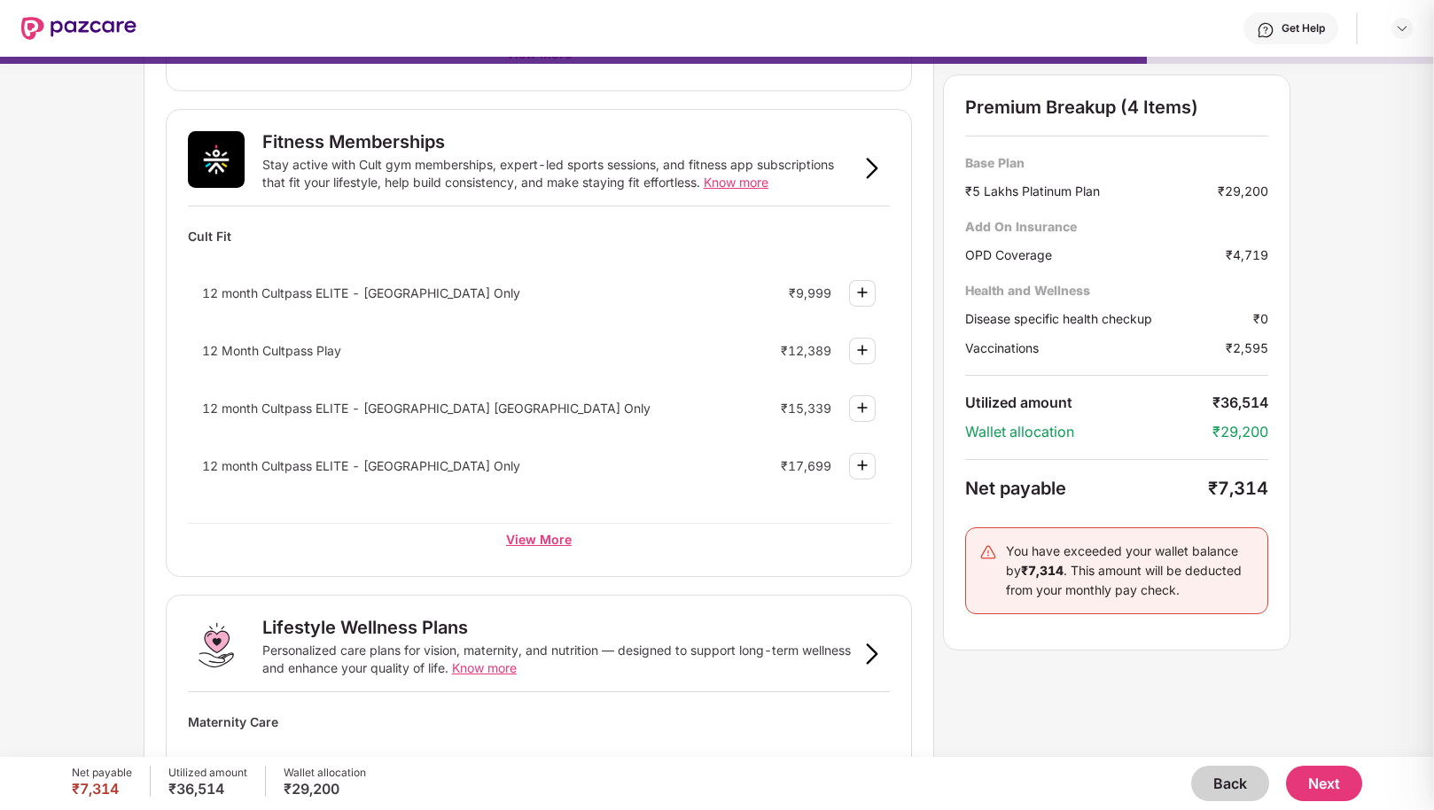
scroll to position [0, 0]
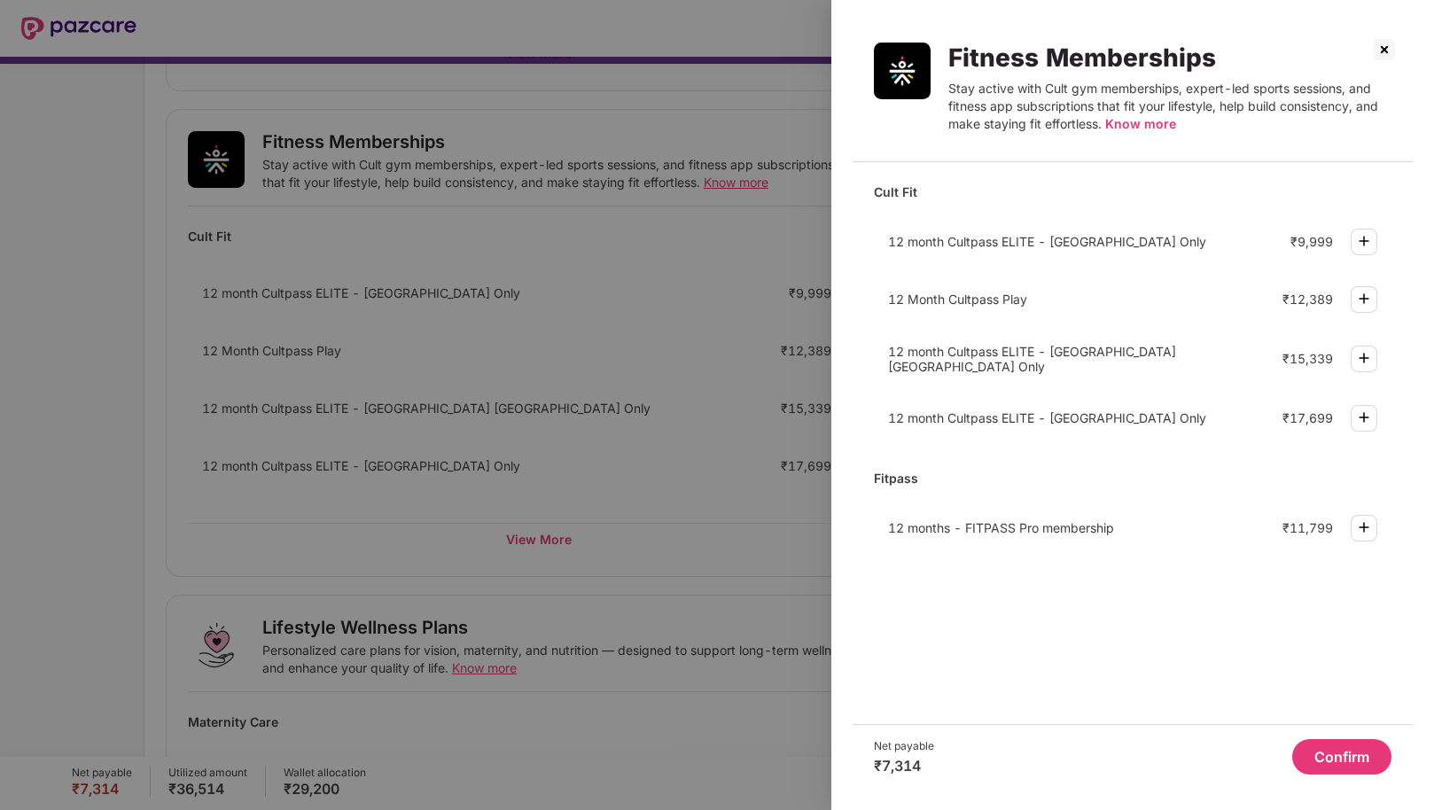
click at [1151, 126] on span "Know more" at bounding box center [1140, 123] width 71 height 15
click at [1366, 537] on div at bounding box center [1364, 528] width 27 height 27
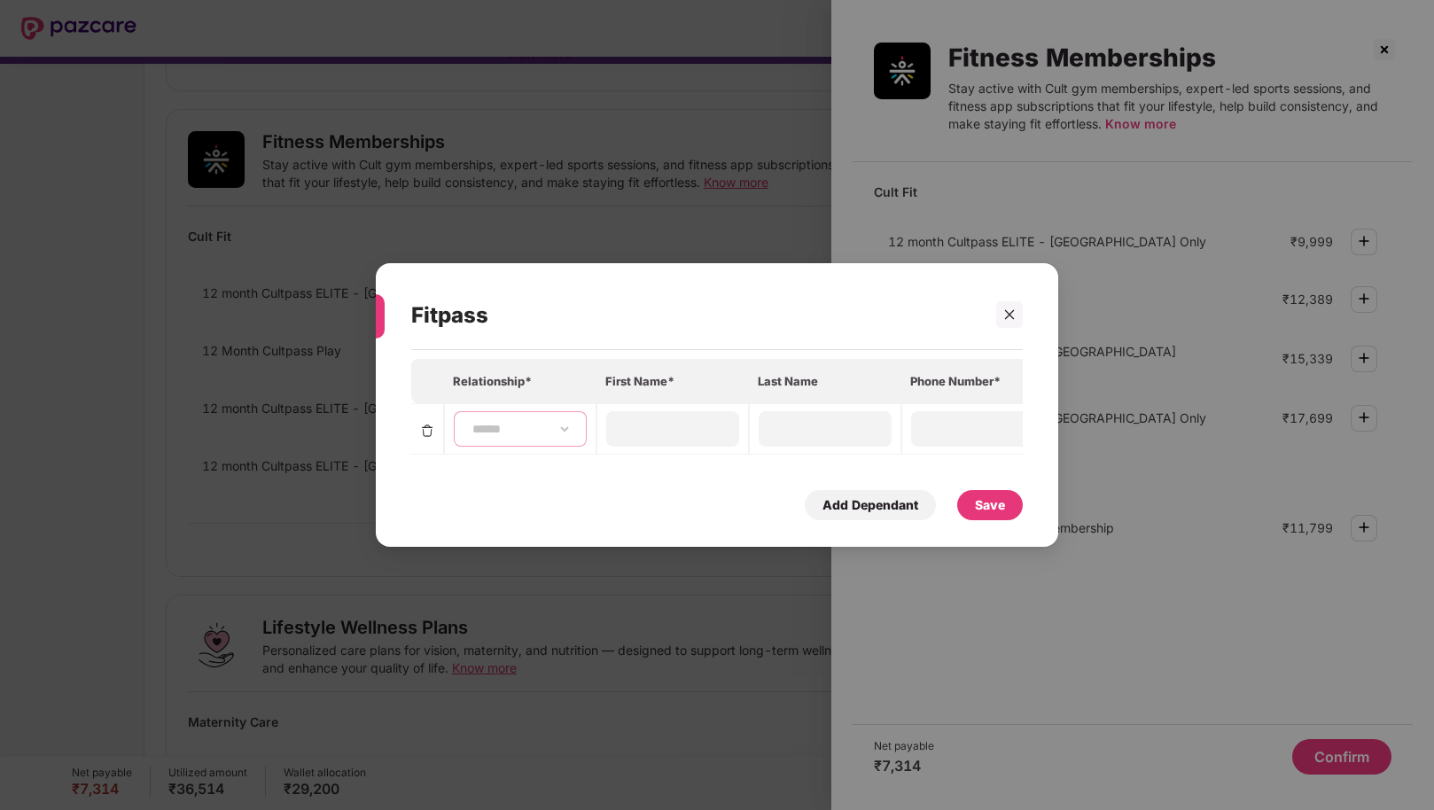
select select "****"
type input "******"
type input "**********"
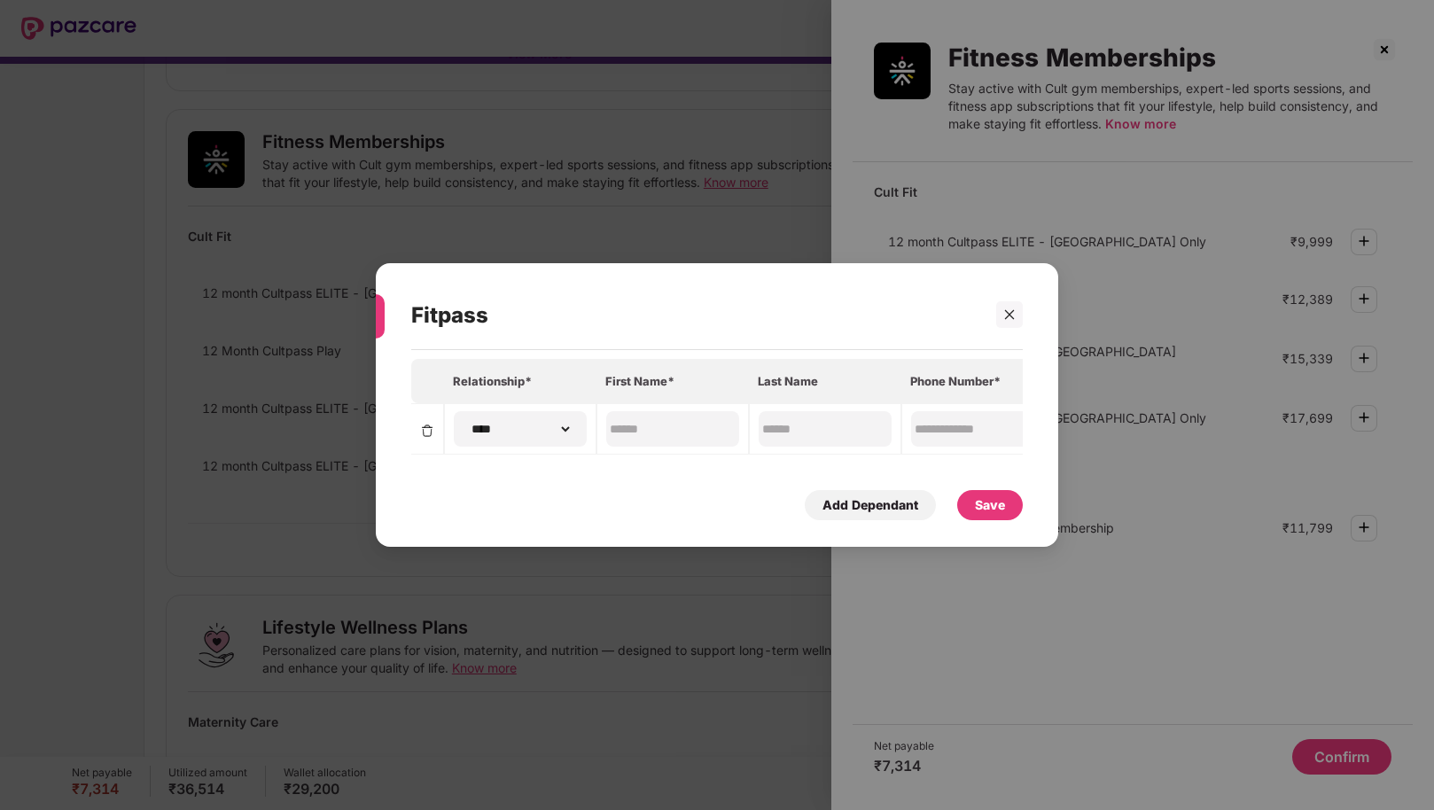
click at [994, 506] on div "Save" at bounding box center [990, 506] width 30 height 20
click at [981, 498] on div "Save" at bounding box center [990, 506] width 30 height 20
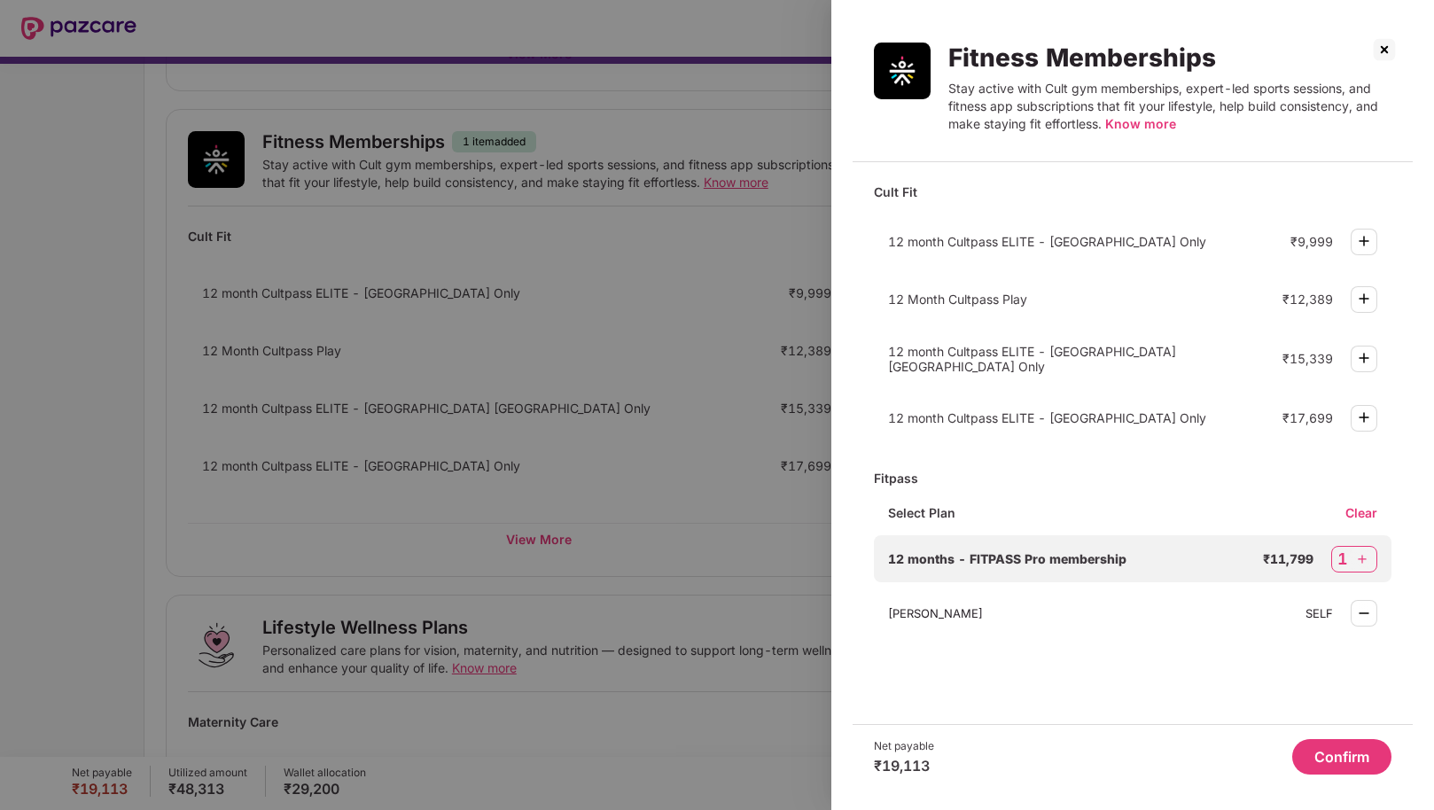
scroll to position [0, 0]
click at [1346, 769] on button "Confirm" at bounding box center [1341, 756] width 99 height 35
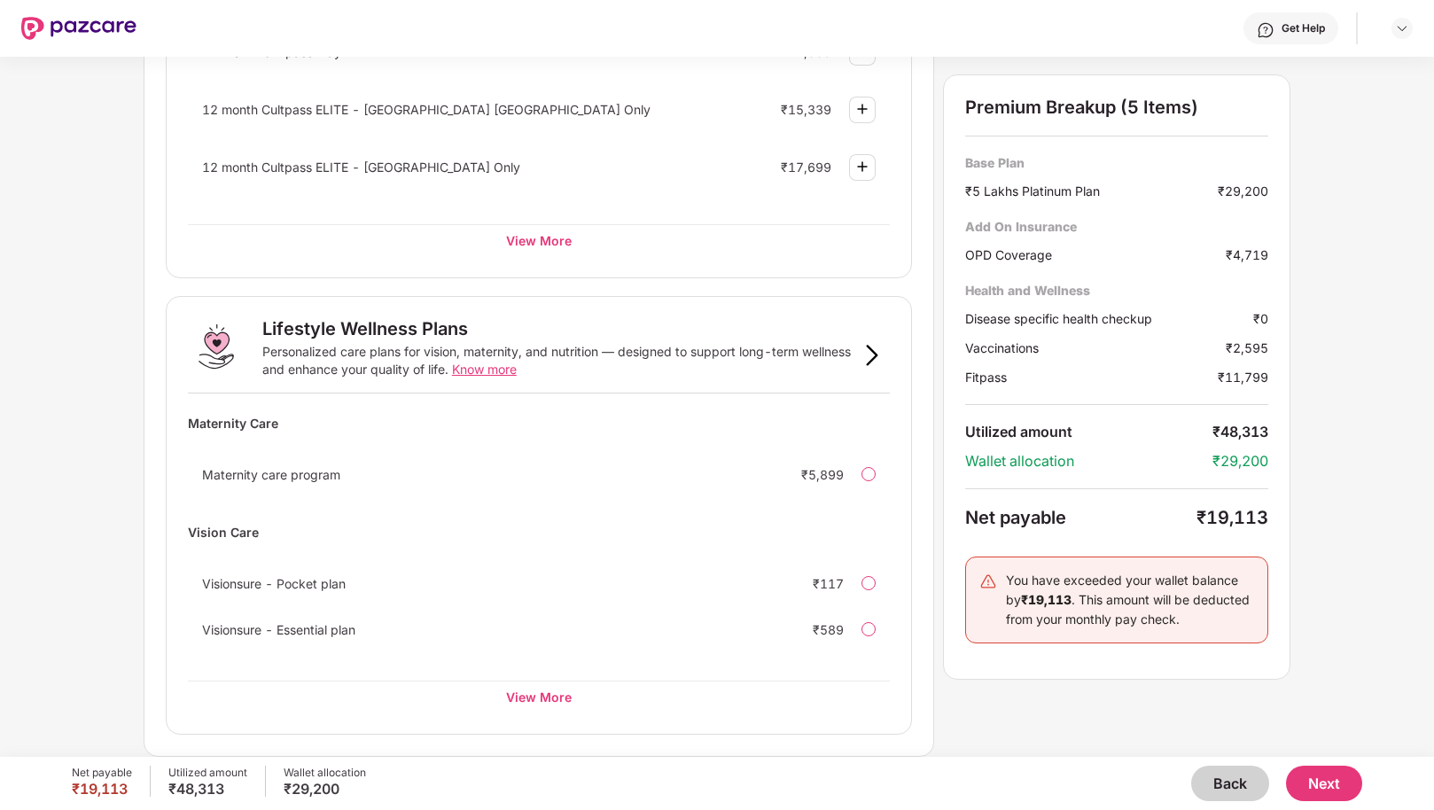
scroll to position [941, 0]
click at [559, 691] on div "View More" at bounding box center [539, 698] width 702 height 32
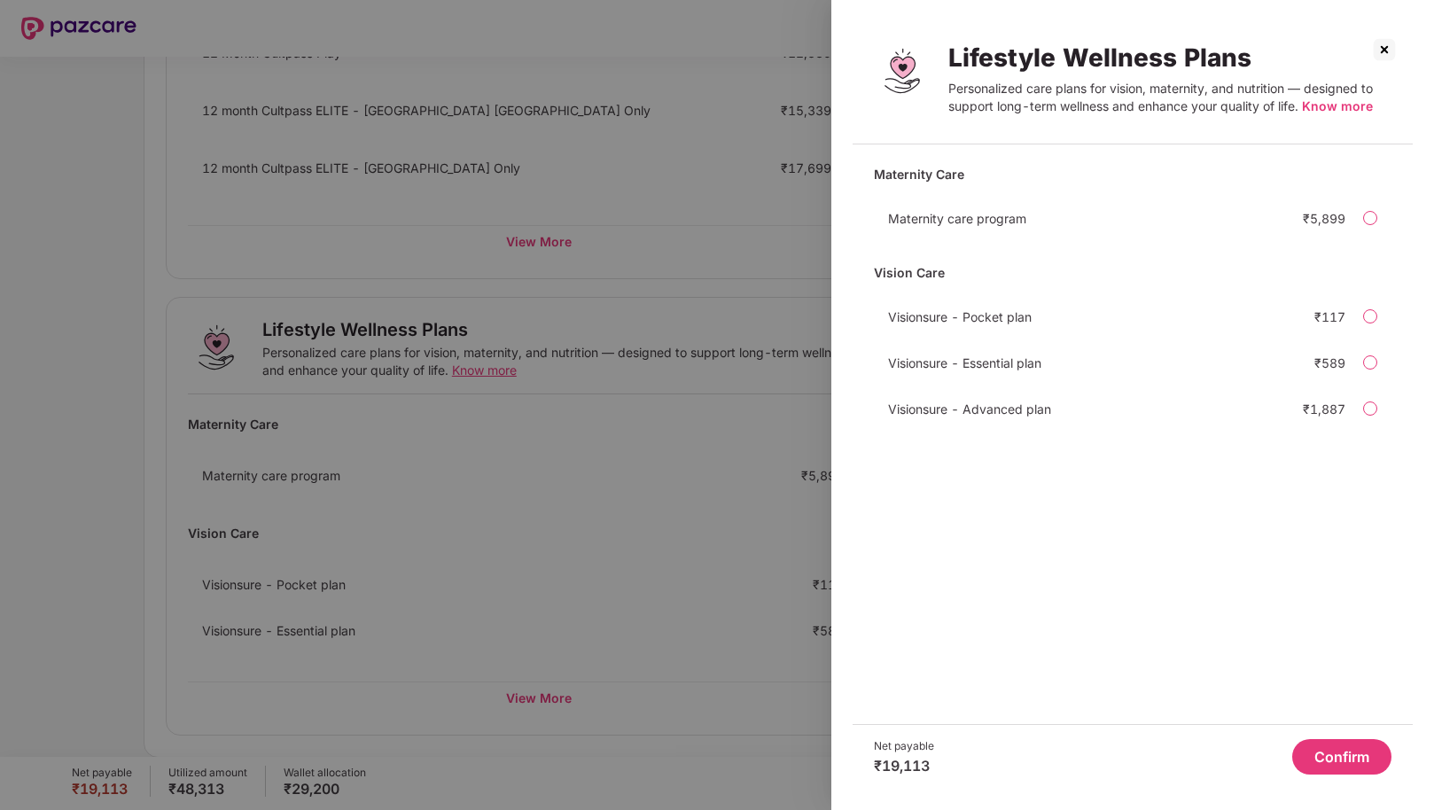
click at [1385, 48] on img at bounding box center [1384, 49] width 28 height 28
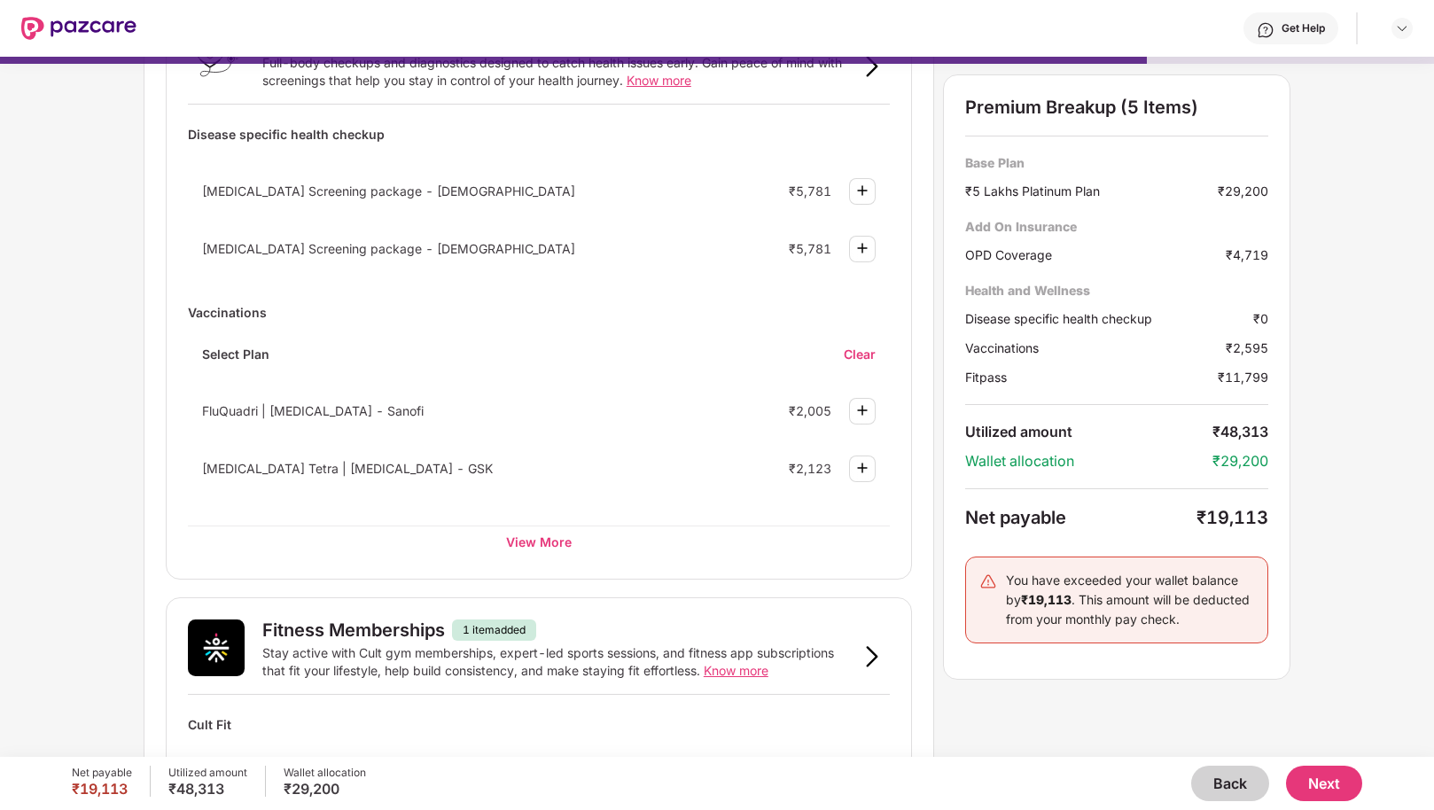
scroll to position [-9, 0]
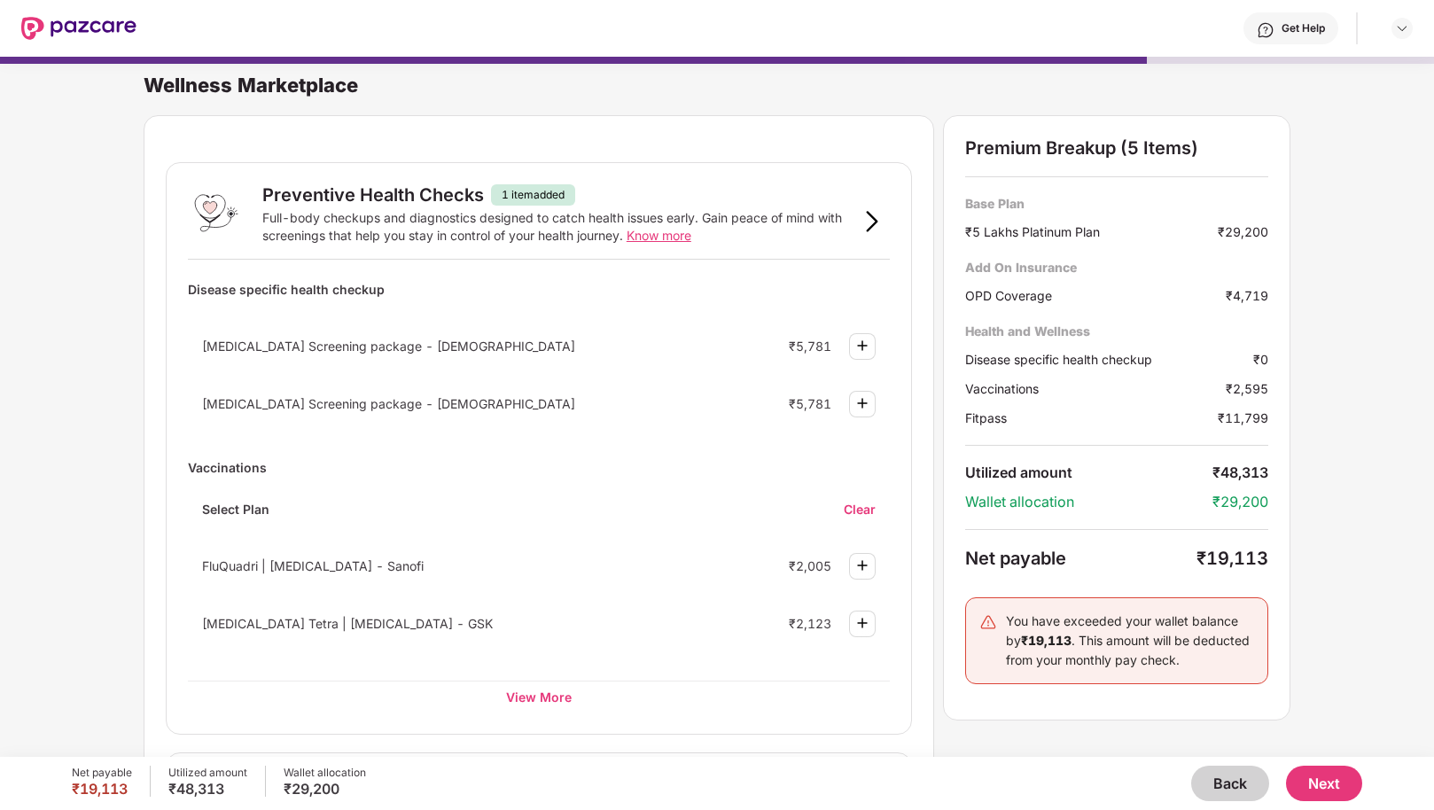
click at [1307, 790] on button "Next" at bounding box center [1324, 783] width 76 height 35
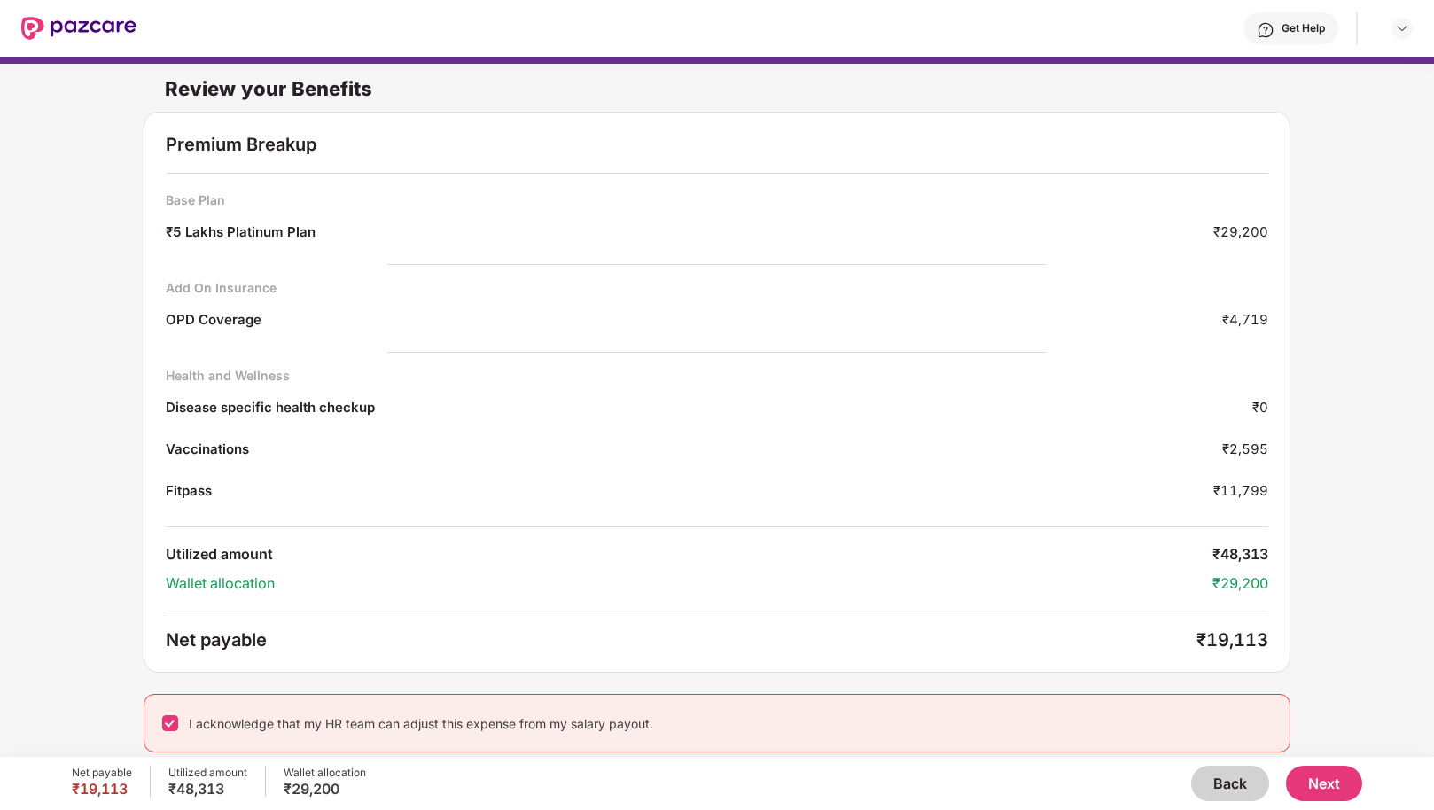
click at [1209, 792] on button "Back" at bounding box center [1230, 783] width 78 height 35
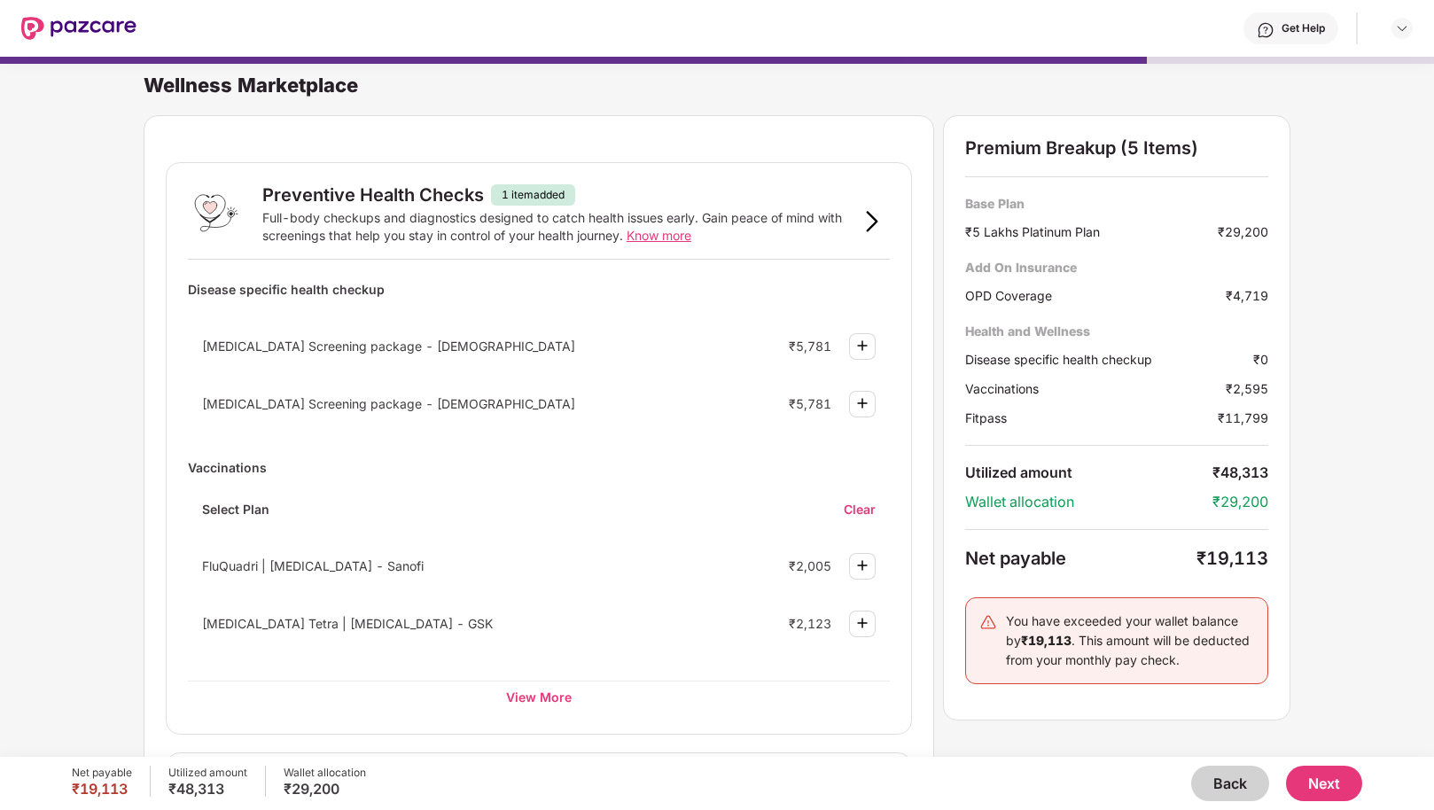
click at [867, 232] on img at bounding box center [872, 221] width 21 height 21
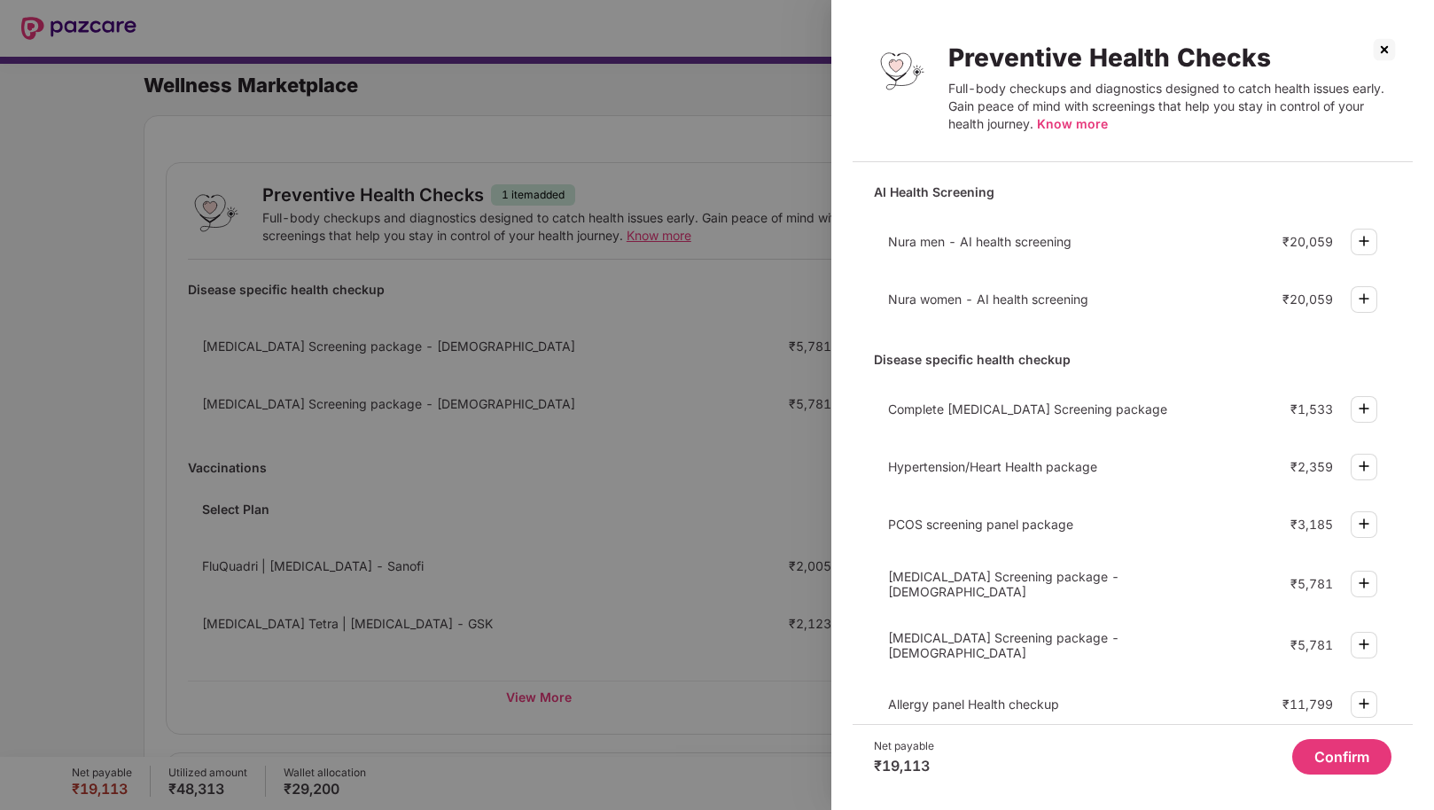
click at [1386, 47] on img at bounding box center [1384, 49] width 28 height 28
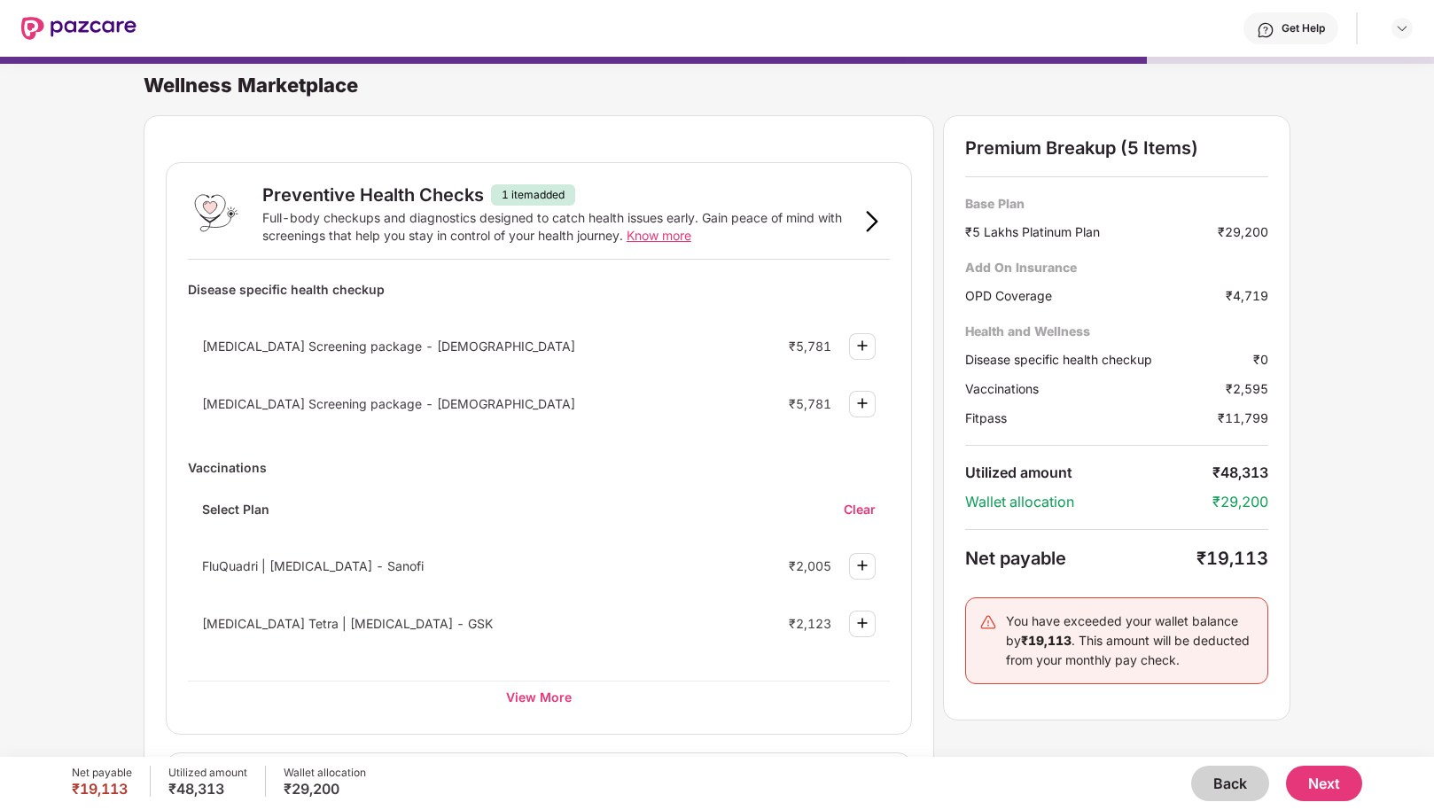
click at [1222, 779] on button "Back" at bounding box center [1230, 783] width 78 height 35
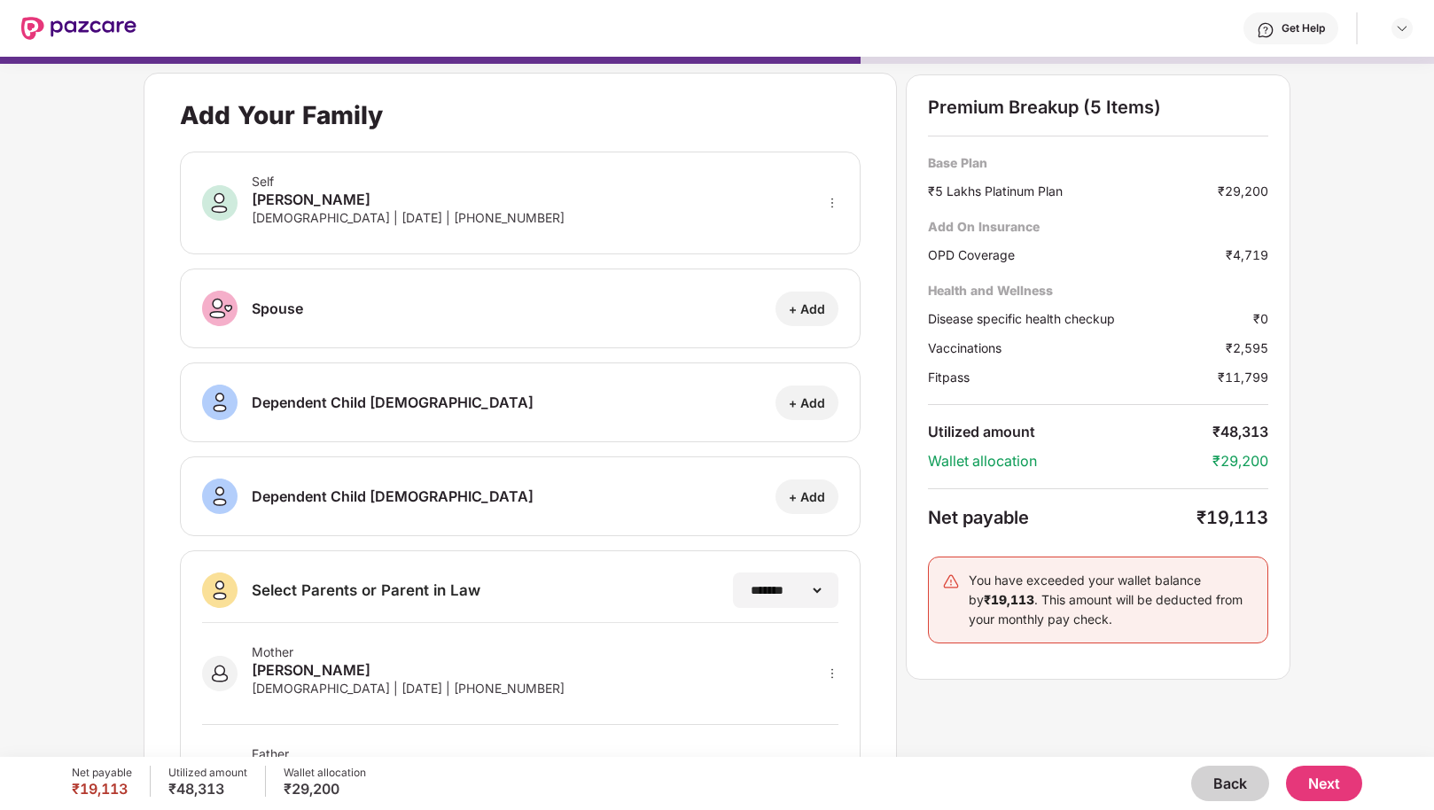
click at [1222, 778] on button "Back" at bounding box center [1230, 783] width 78 height 35
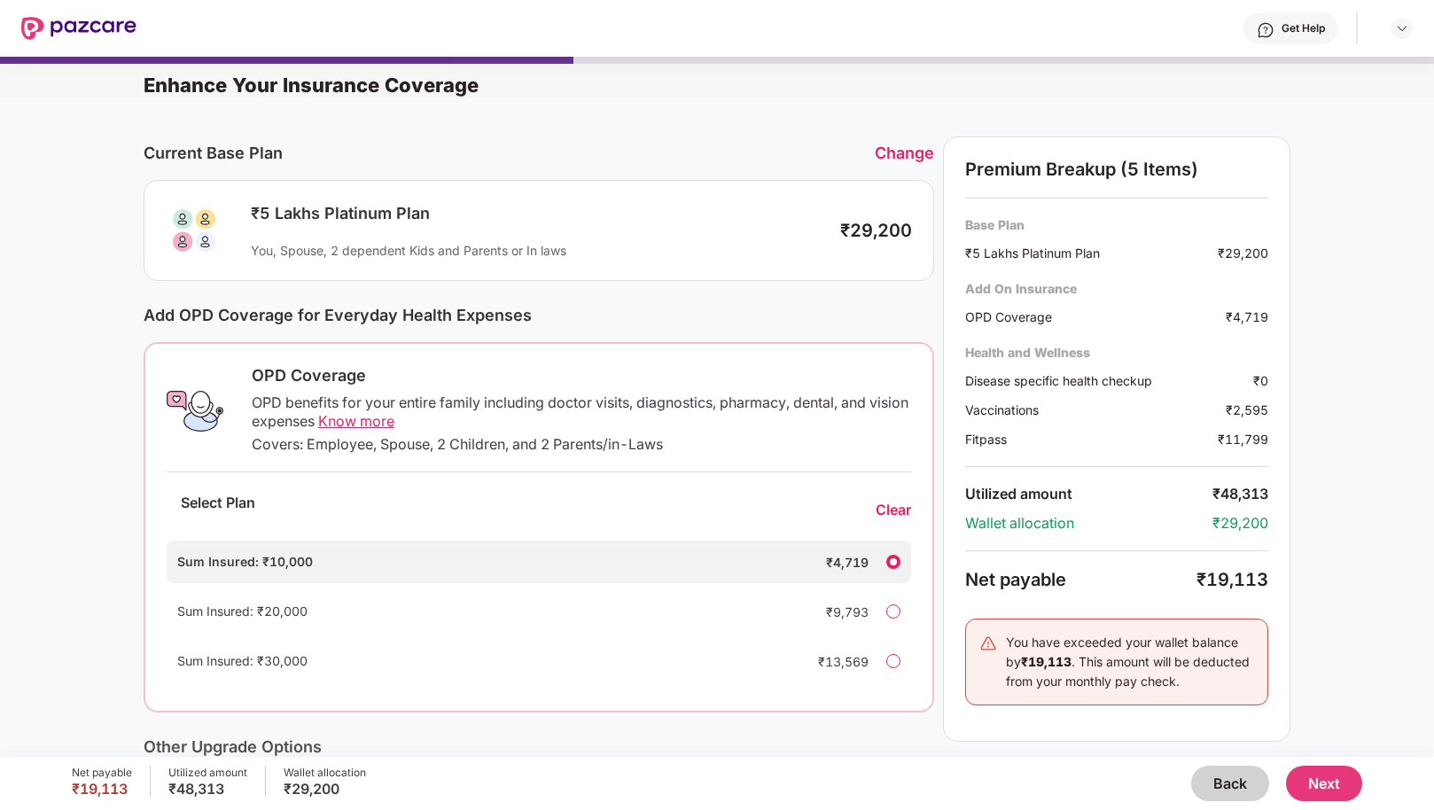
click at [896, 519] on div "Clear" at bounding box center [893, 510] width 35 height 19
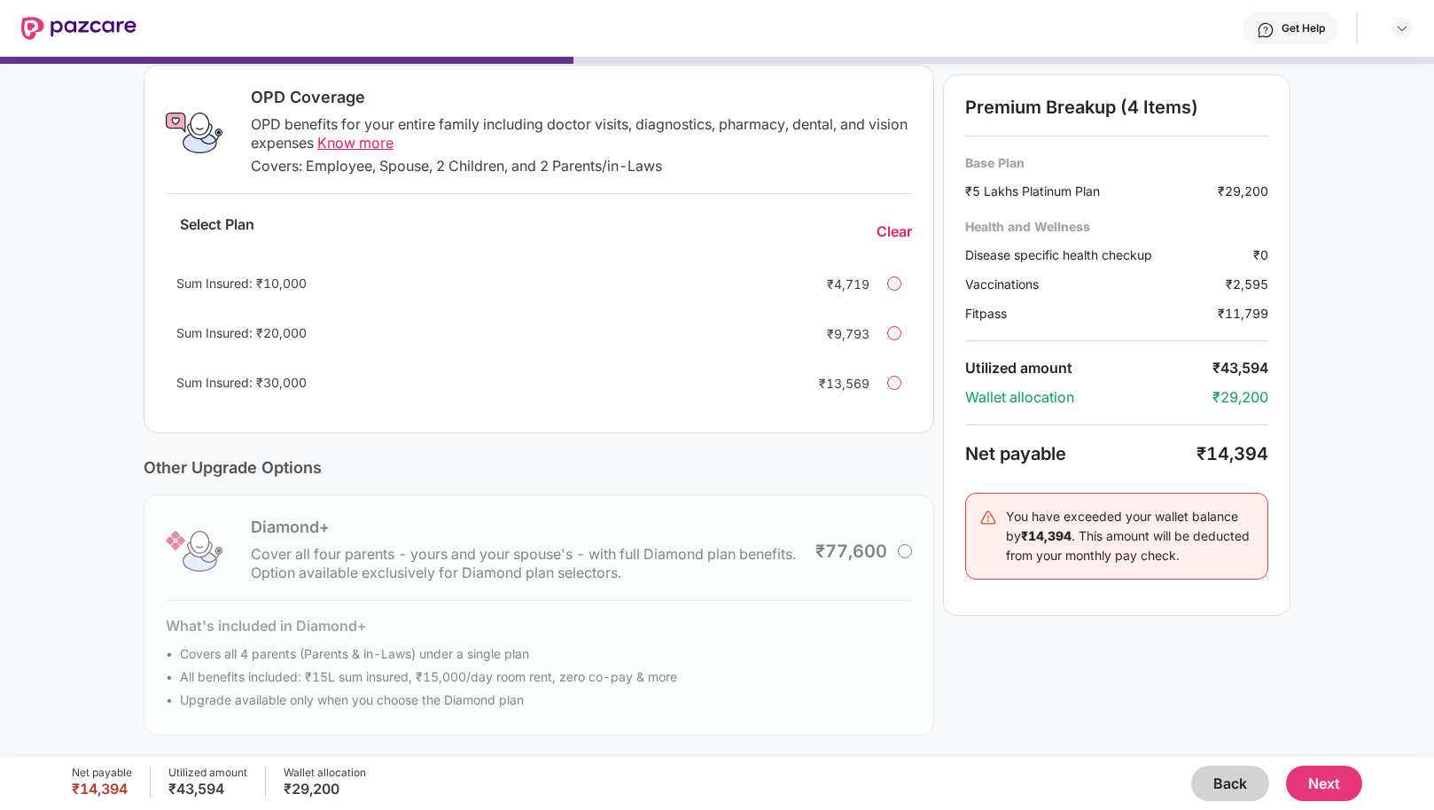
scroll to position [277, 0]
click at [1339, 786] on button "Next" at bounding box center [1324, 783] width 76 height 35
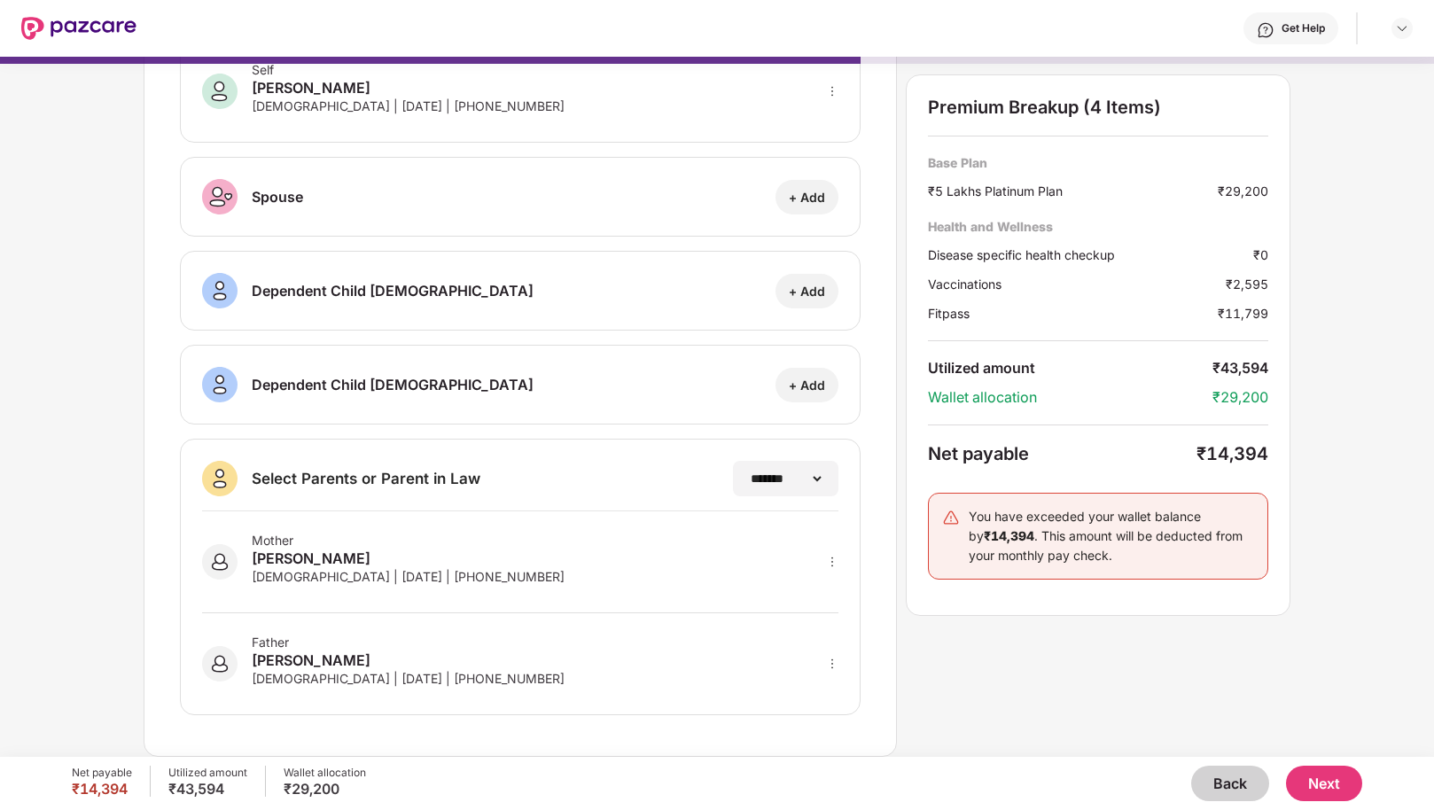
scroll to position [111, 0]
click at [1302, 772] on button "Next" at bounding box center [1324, 783] width 76 height 35
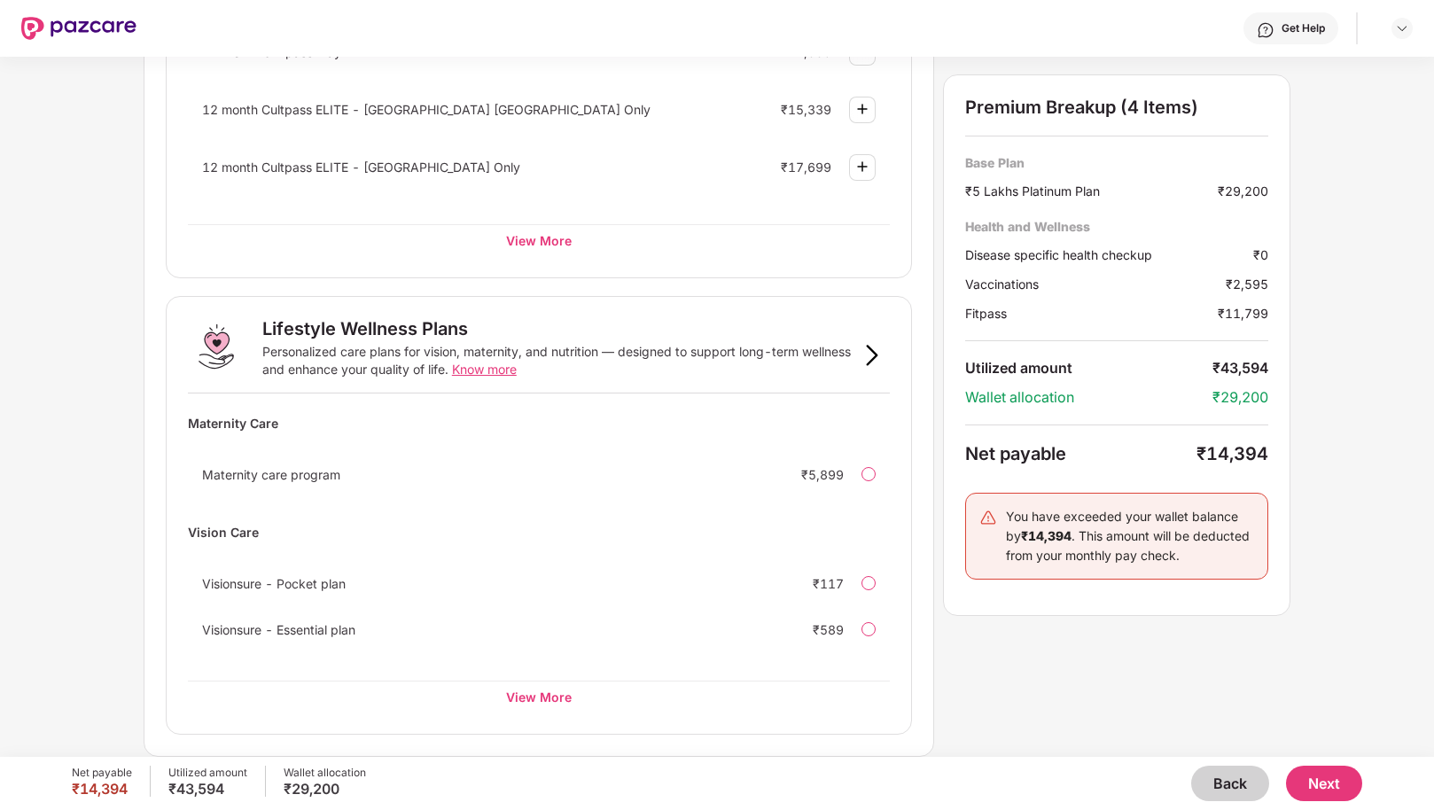
scroll to position [941, 0]
click at [1306, 769] on button "Next" at bounding box center [1324, 783] width 76 height 35
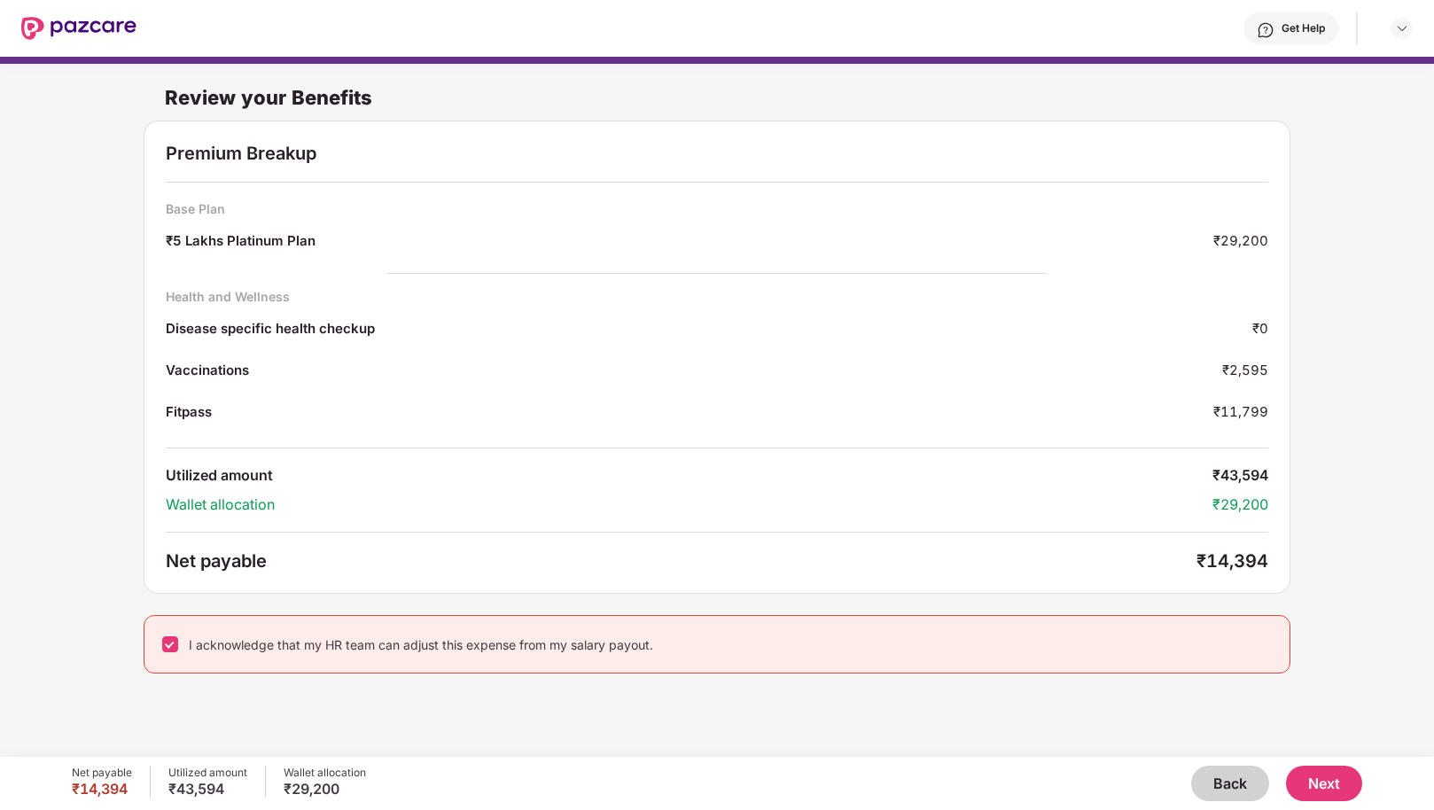
scroll to position [0, 0]
click at [1336, 785] on button "Next" at bounding box center [1324, 783] width 76 height 35
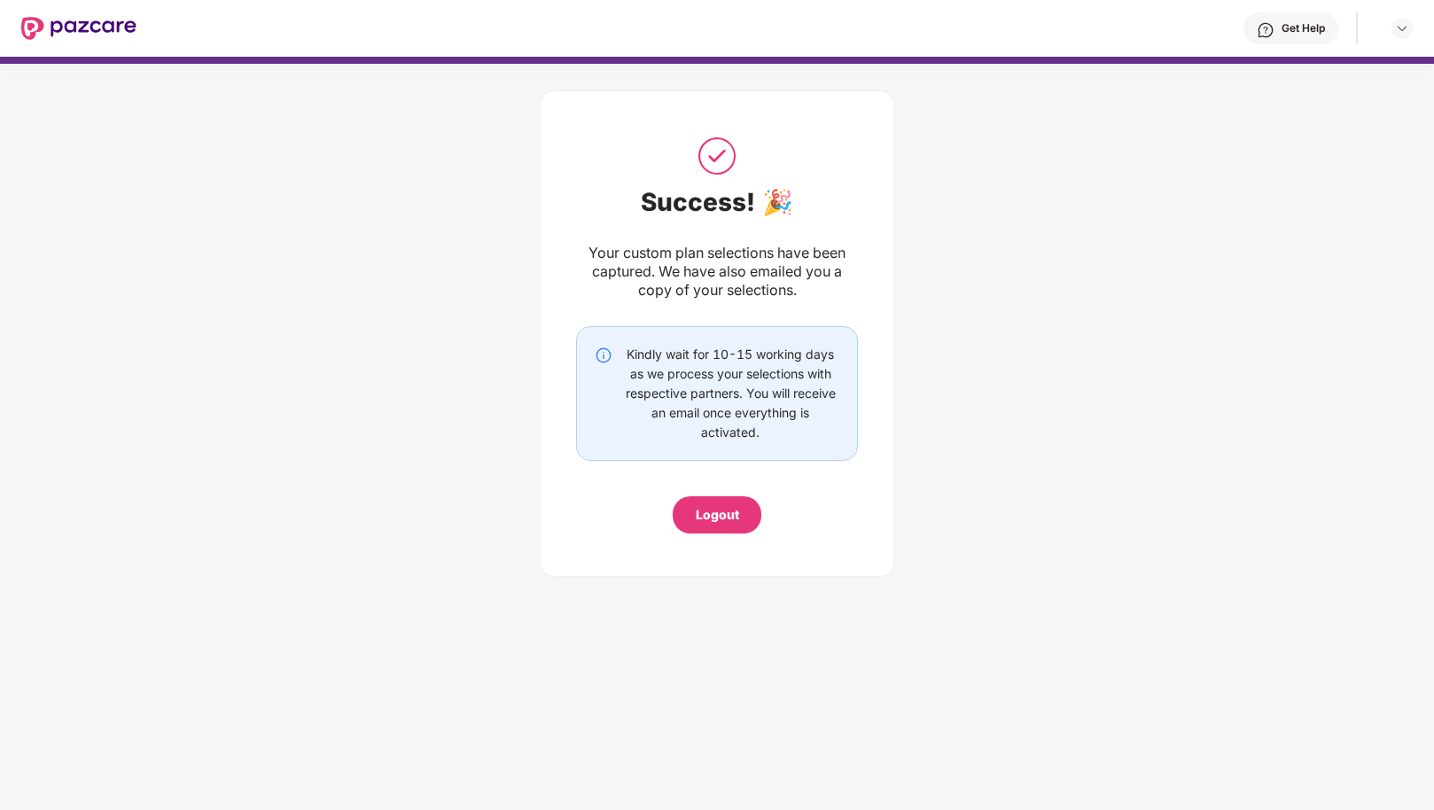
click at [714, 519] on div "Logout" at bounding box center [717, 515] width 43 height 20
